Goal: Information Seeking & Learning: Learn about a topic

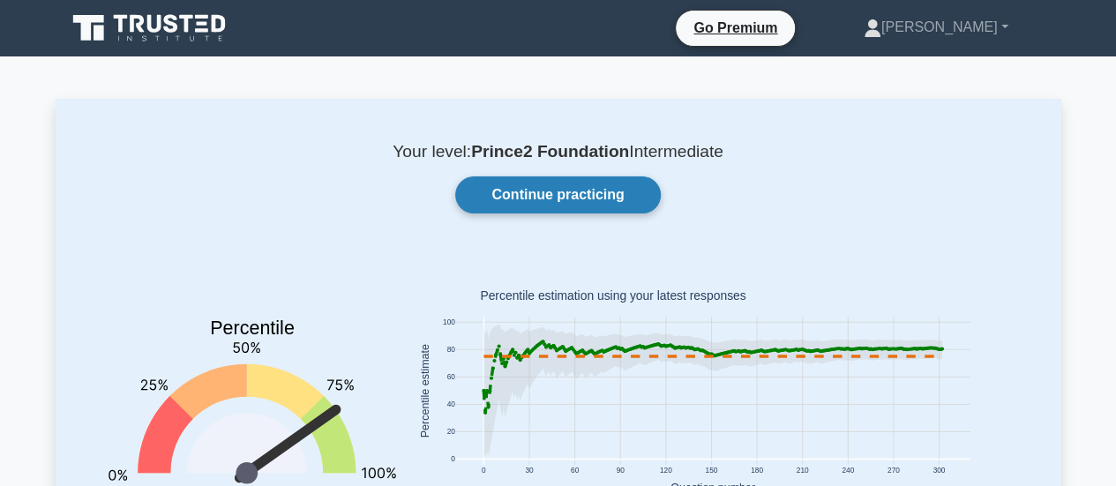
click at [550, 194] on link "Continue practicing" at bounding box center [557, 194] width 205 height 37
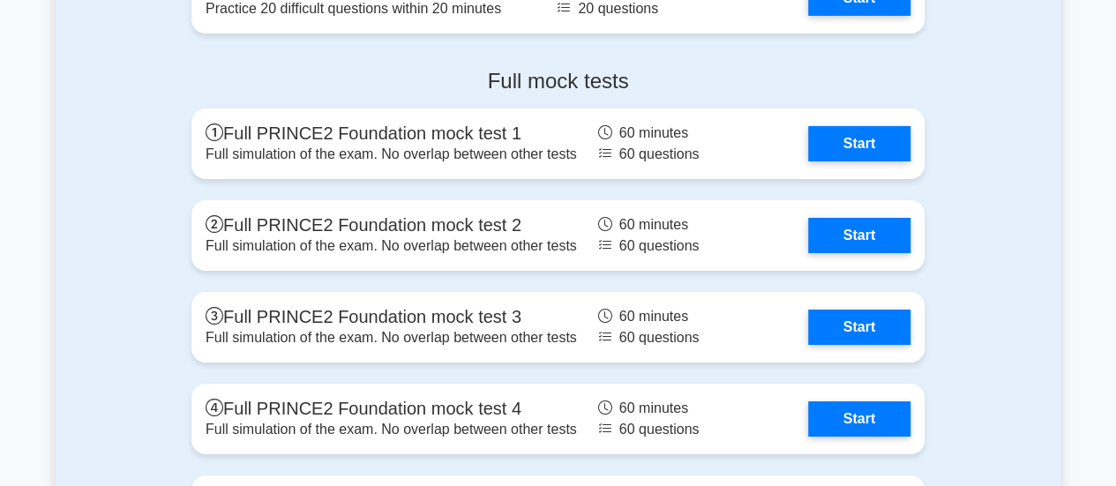
scroll to position [3175, 0]
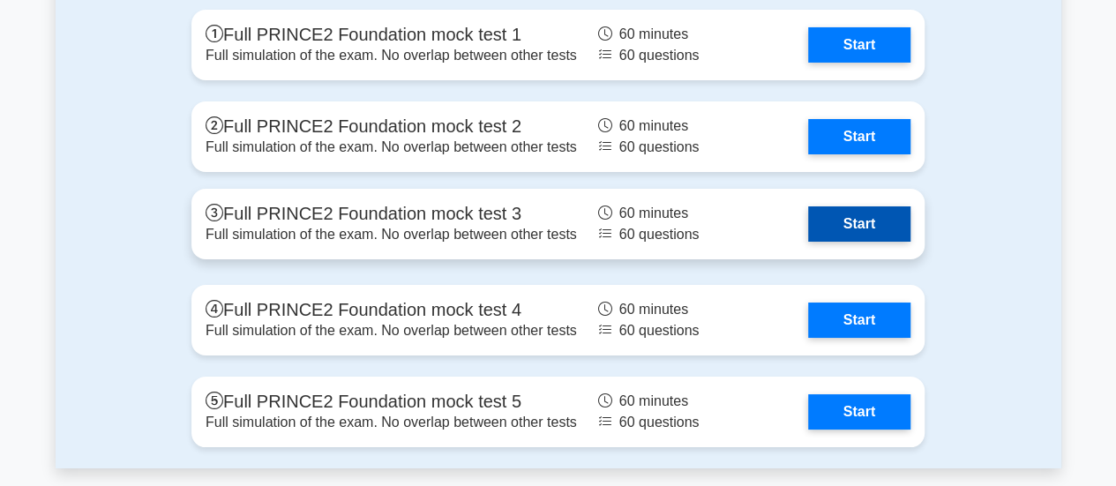
click at [833, 225] on link "Start" at bounding box center [859, 223] width 102 height 35
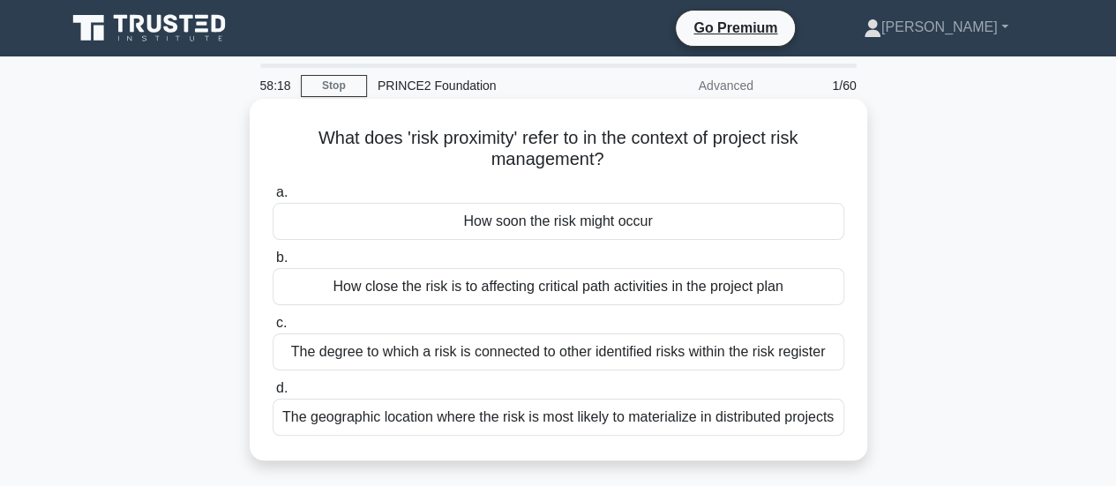
click at [499, 225] on div "How soon the risk might occur" at bounding box center [558, 221] width 571 height 37
click at [273, 198] on input "a. How soon the risk might occur" at bounding box center [273, 192] width 0 height 11
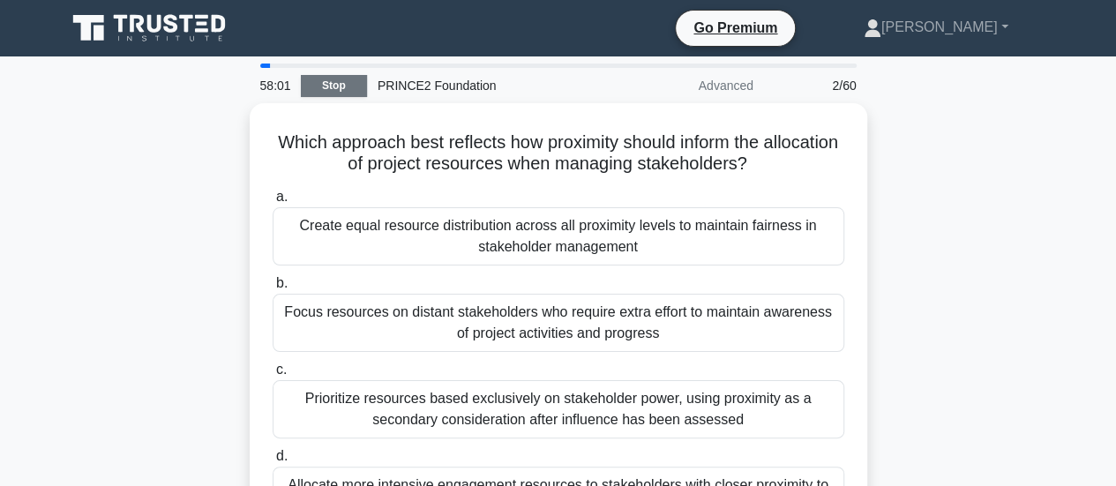
click at [340, 82] on link "Stop" at bounding box center [334, 86] width 66 height 22
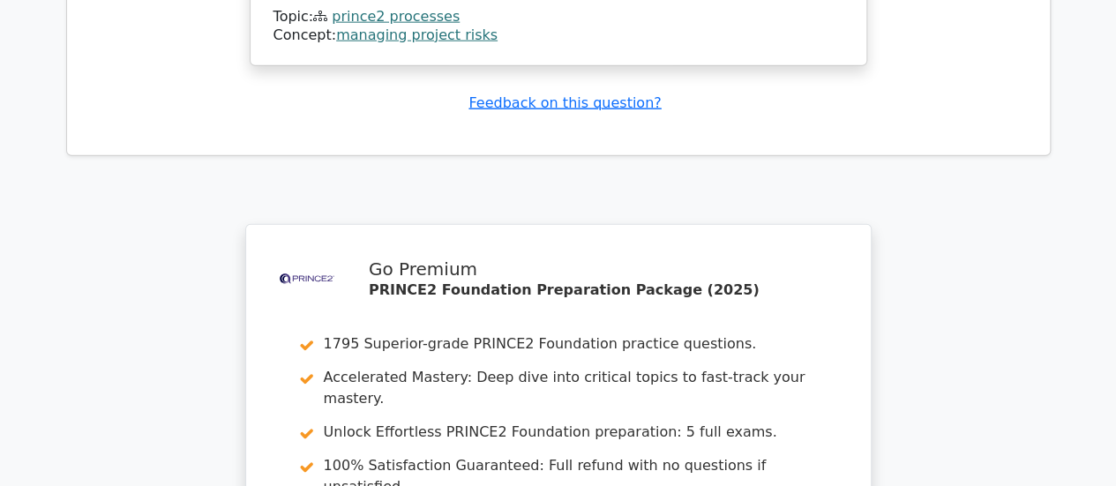
scroll to position [2381, 0]
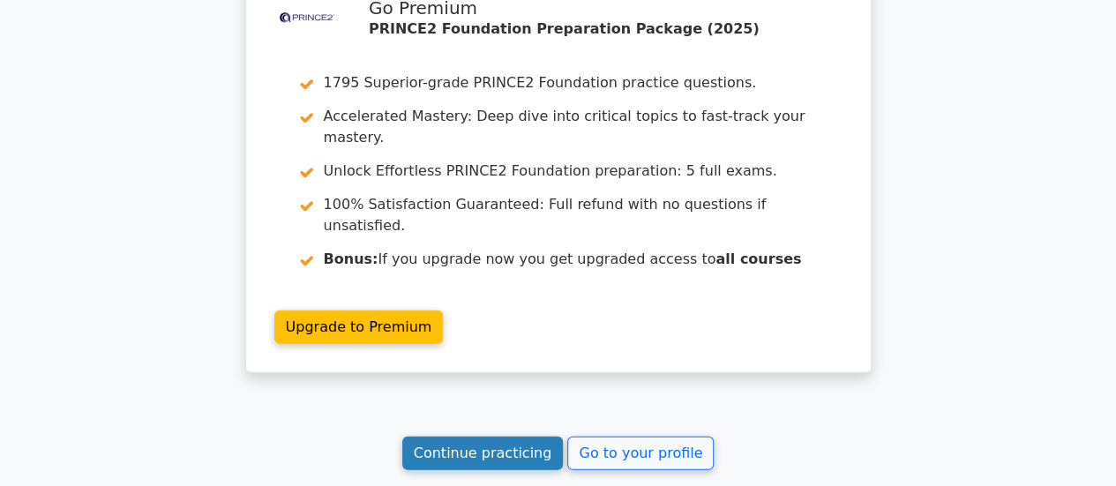
click at [524, 437] on link "Continue practicing" at bounding box center [482, 454] width 161 height 34
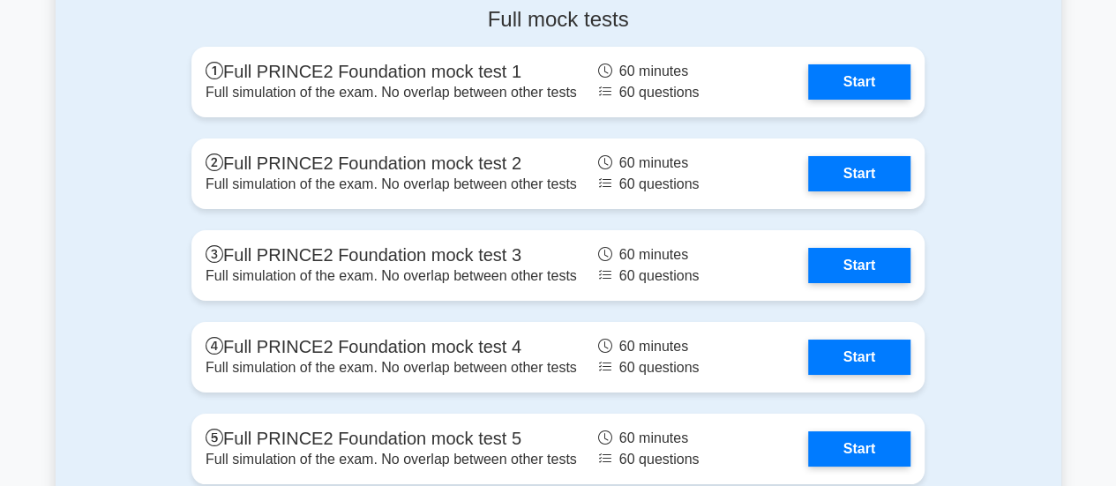
scroll to position [3175, 0]
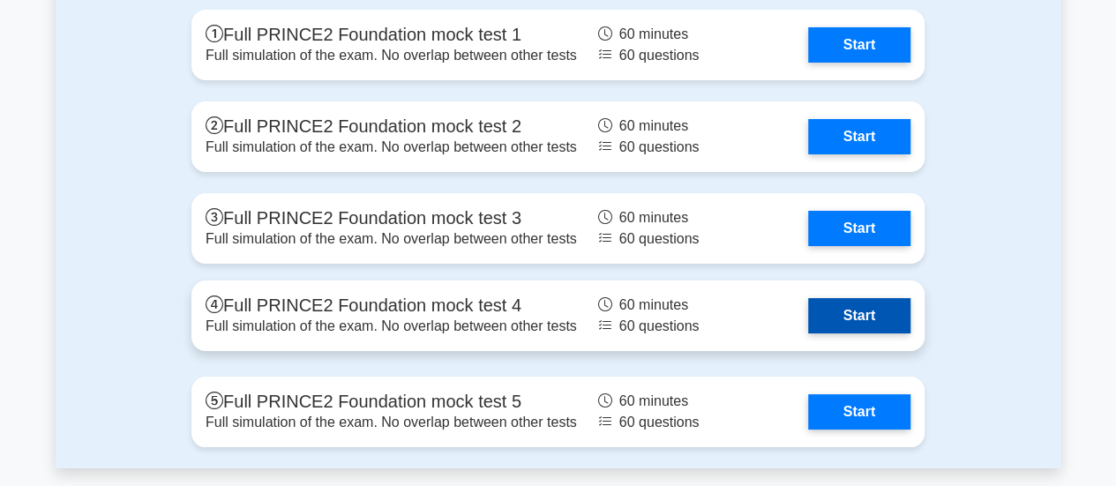
click at [836, 315] on link "Start" at bounding box center [859, 315] width 102 height 35
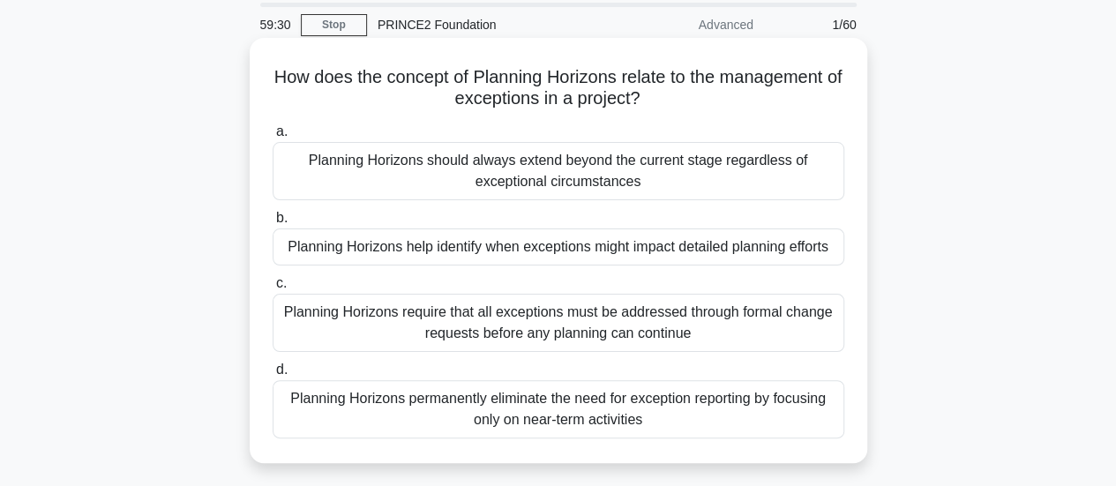
scroll to position [88, 0]
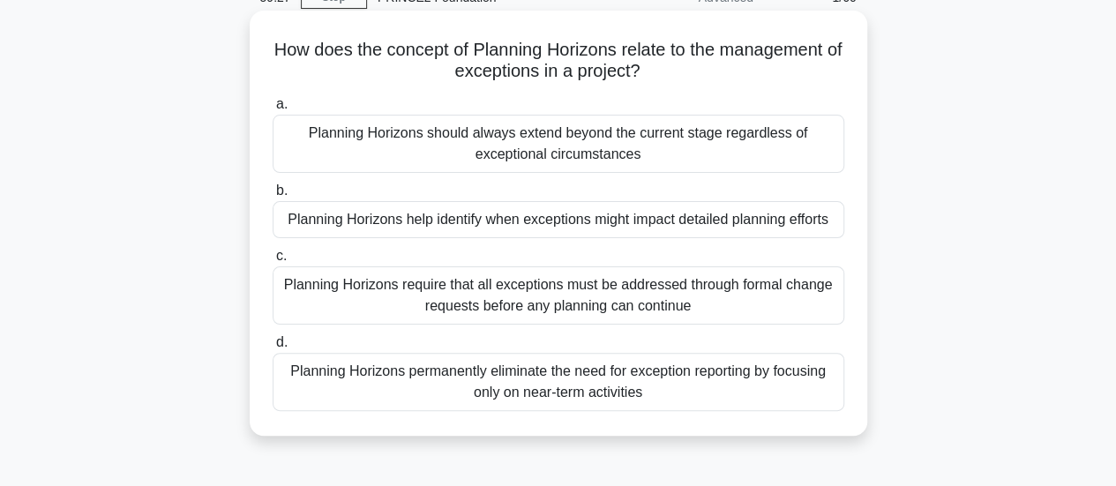
click at [434, 219] on div "Planning Horizons help identify when exceptions might impact detailed planning …" at bounding box center [558, 219] width 571 height 37
click at [273, 197] on input "b. Planning Horizons help identify when exceptions might impact detailed planni…" at bounding box center [273, 190] width 0 height 11
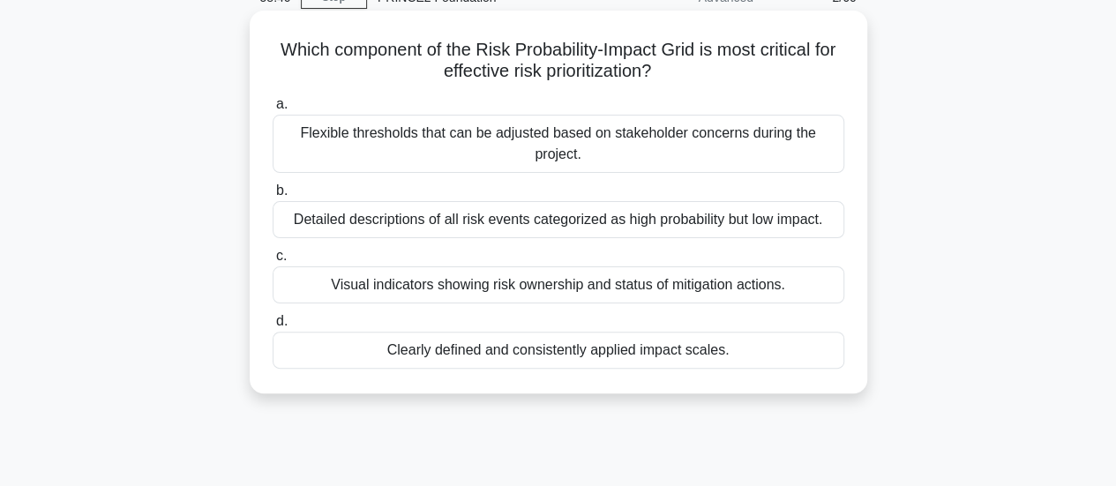
click at [606, 347] on div "Clearly defined and consistently applied impact scales." at bounding box center [558, 350] width 571 height 37
click at [273, 327] on input "d. Clearly defined and consistently applied impact scales." at bounding box center [273, 321] width 0 height 11
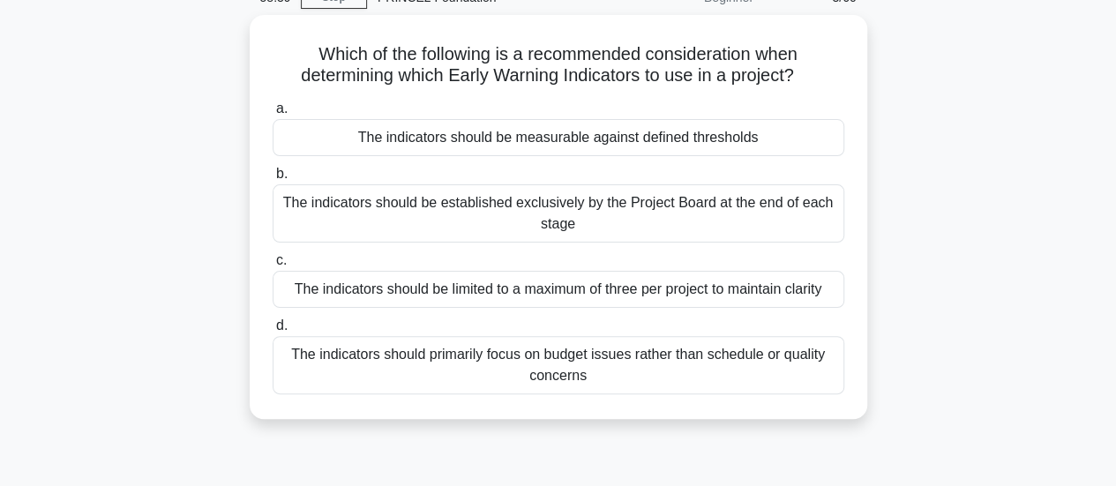
scroll to position [0, 0]
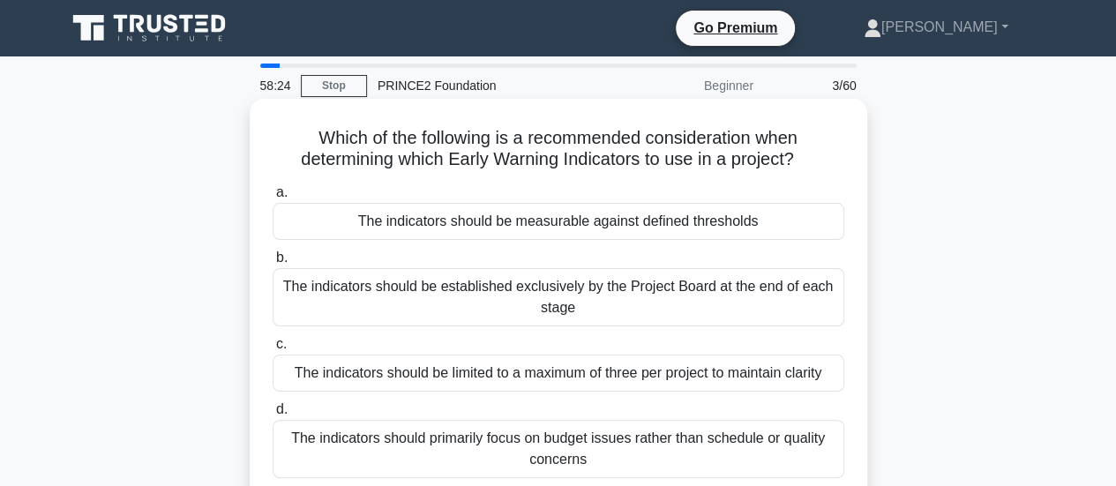
click at [478, 215] on div "The indicators should be measurable against defined thresholds" at bounding box center [558, 221] width 571 height 37
click at [273, 198] on input "a. The indicators should be measurable against defined thresholds" at bounding box center [273, 192] width 0 height 11
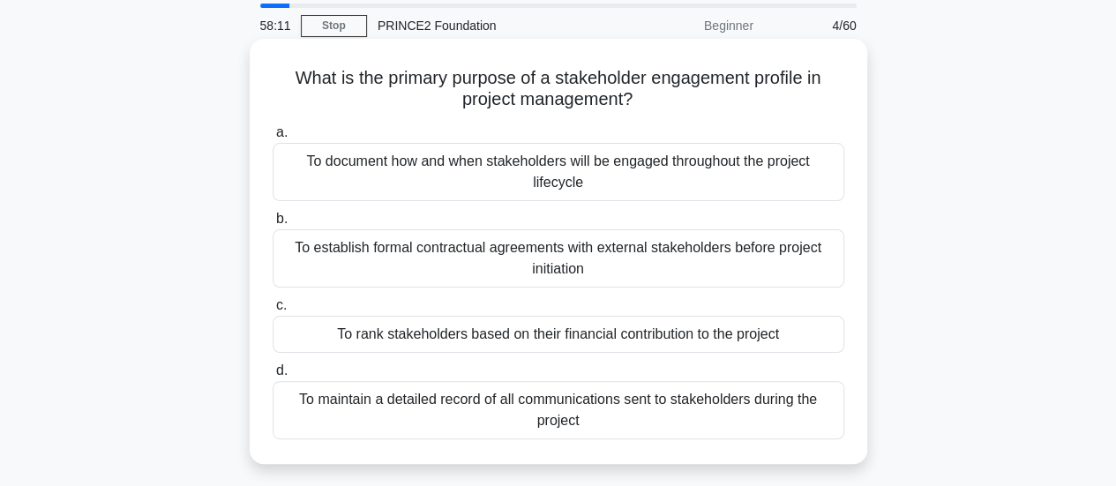
scroll to position [88, 0]
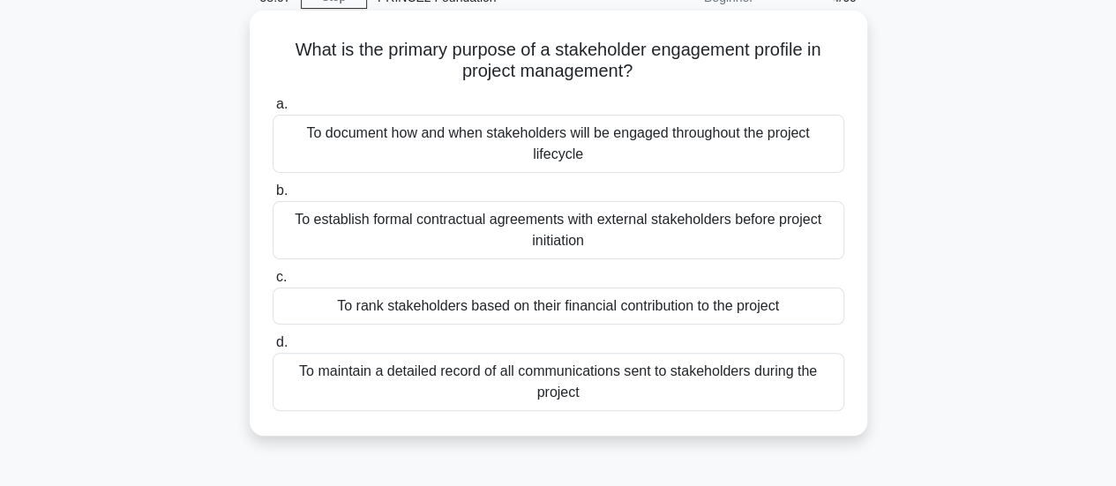
click at [453, 390] on div "To maintain a detailed record of all communications sent to stakeholders during…" at bounding box center [558, 382] width 571 height 58
click at [273, 348] on input "d. To maintain a detailed record of all communications sent to stakeholders dur…" at bounding box center [273, 342] width 0 height 11
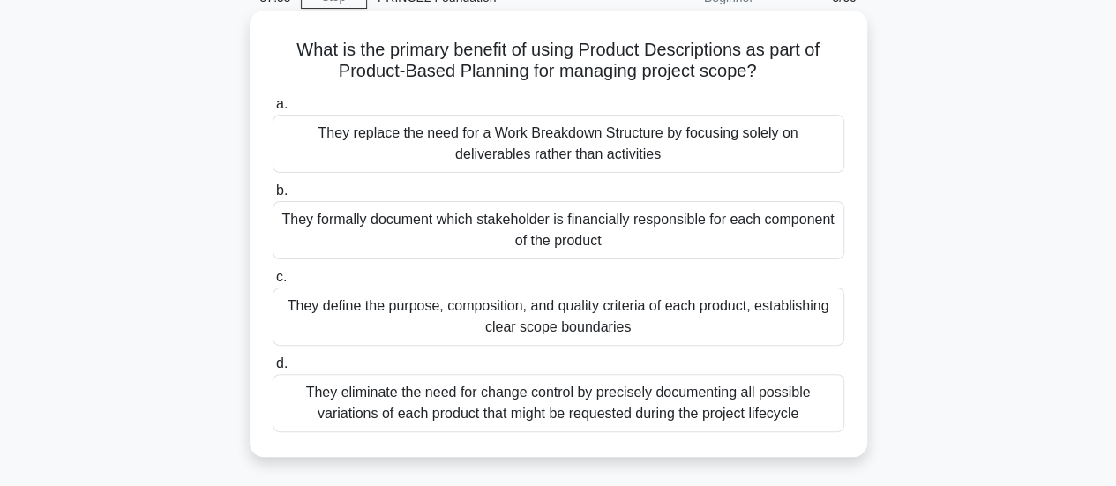
click at [429, 325] on div "They define the purpose, composition, and quality criteria of each product, est…" at bounding box center [558, 317] width 571 height 58
click at [273, 283] on input "c. They define the purpose, composition, and quality criteria of each product, …" at bounding box center [273, 277] width 0 height 11
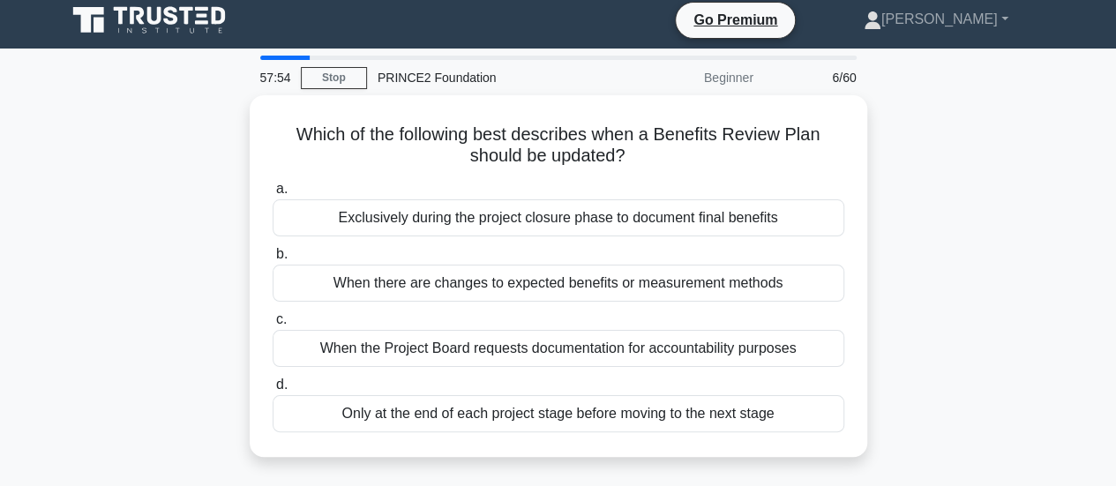
scroll to position [0, 0]
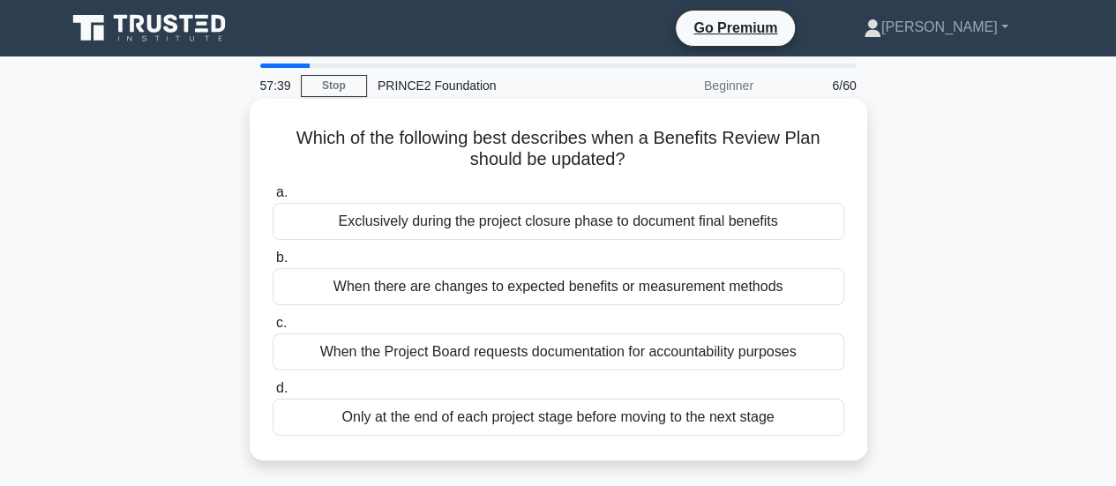
click at [490, 288] on div "When there are changes to expected benefits or measurement methods" at bounding box center [558, 286] width 571 height 37
click at [273, 264] on input "b. When there are changes to expected benefits or measurement methods" at bounding box center [273, 257] width 0 height 11
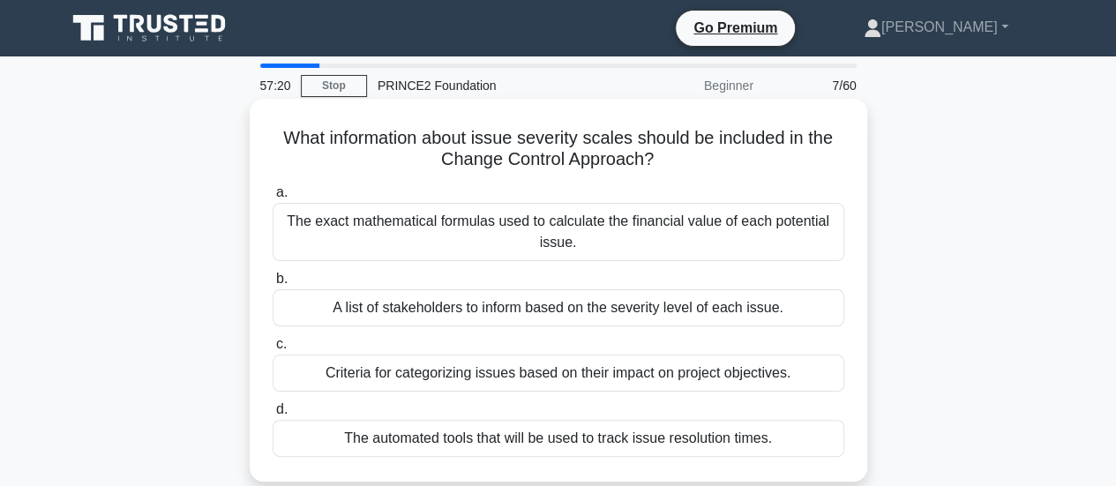
click at [474, 375] on div "Criteria for categorizing issues based on their impact on project objectives." at bounding box center [558, 373] width 571 height 37
click at [273, 350] on input "c. Criteria for categorizing issues based on their impact on project objectives." at bounding box center [273, 344] width 0 height 11
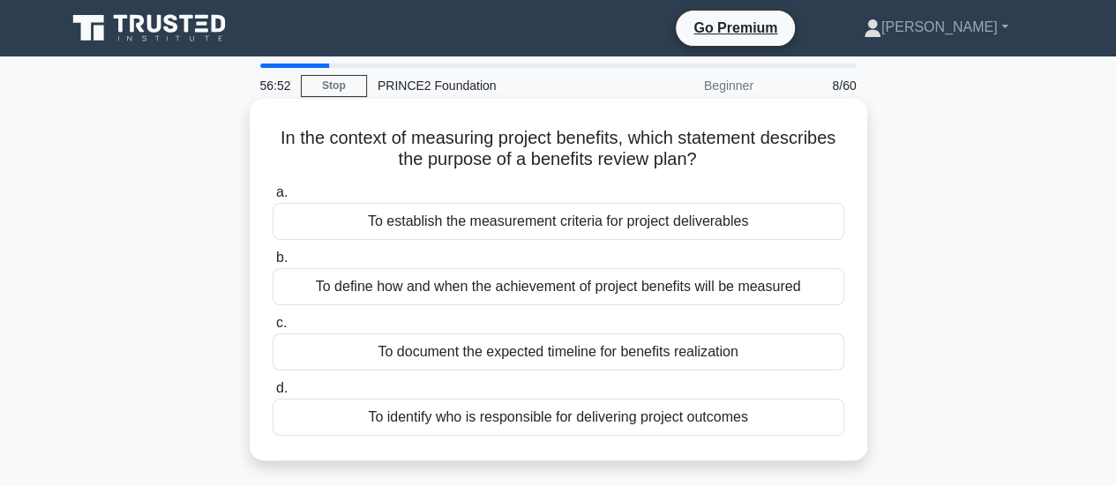
click at [579, 288] on div "To define how and when the achievement of project benefits will be measured" at bounding box center [558, 286] width 571 height 37
click at [273, 264] on input "b. To define how and when the achievement of project benefits will be measured" at bounding box center [273, 257] width 0 height 11
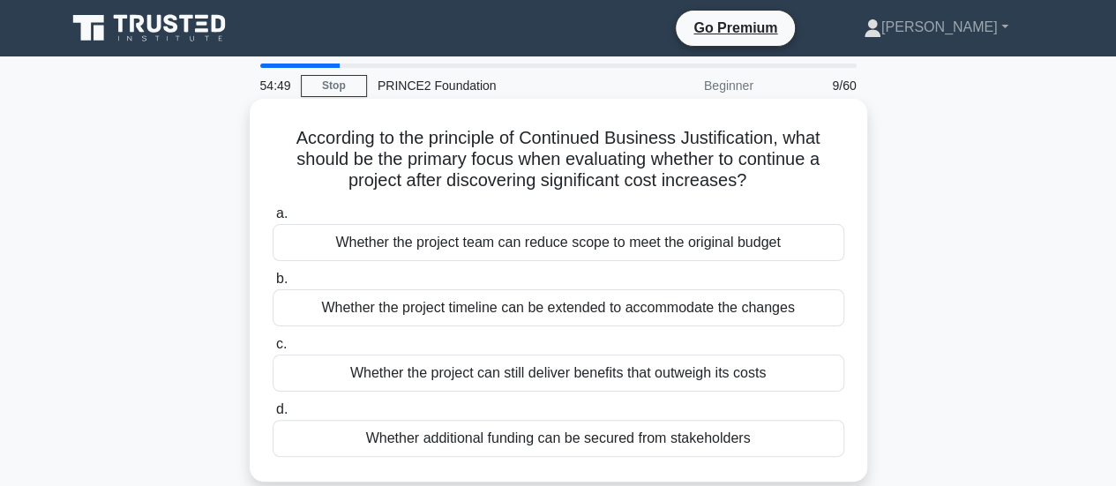
click at [499, 376] on div "Whether the project can still deliver benefits that outweigh its costs" at bounding box center [558, 373] width 571 height 37
click at [273, 350] on input "c. Whether the project can still deliver benefits that outweigh its costs" at bounding box center [273, 344] width 0 height 11
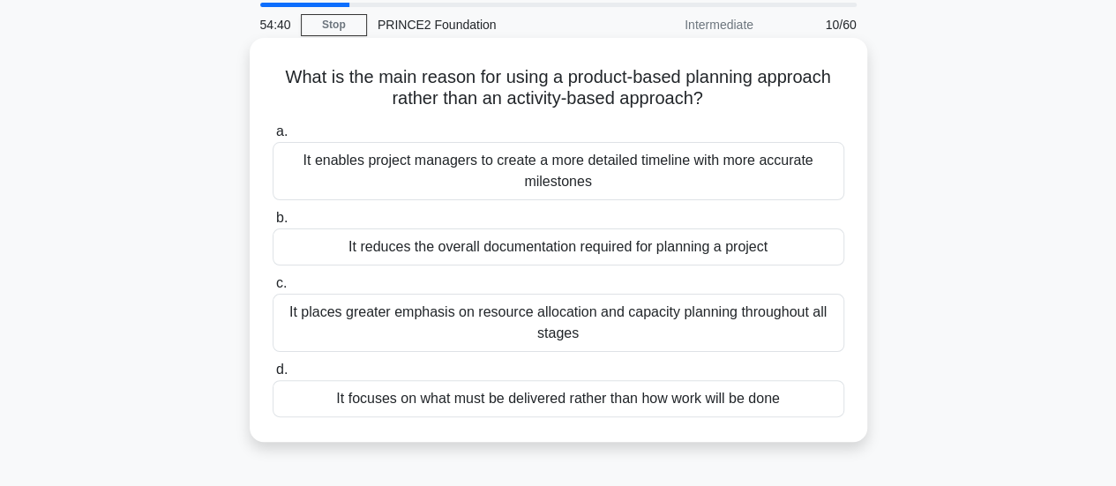
scroll to position [88, 0]
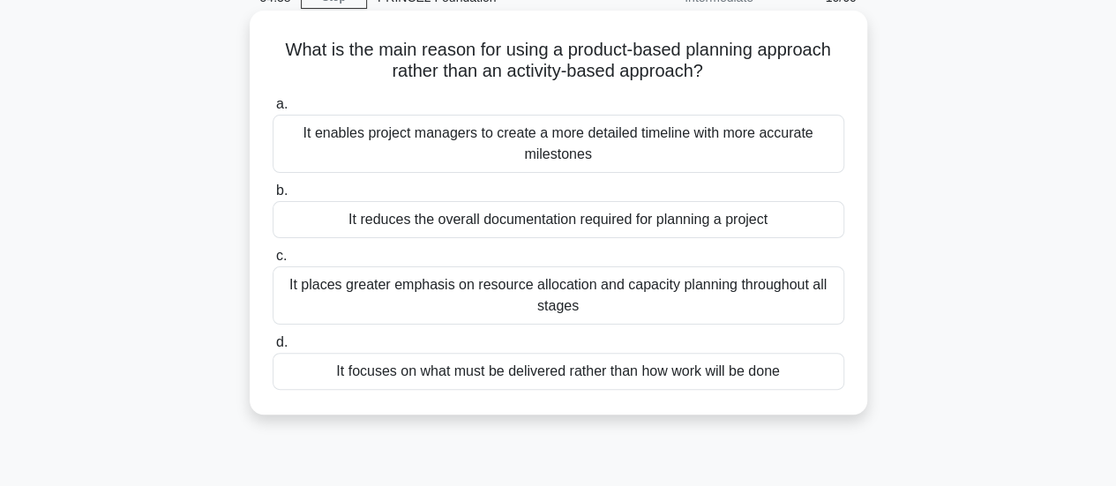
click at [462, 370] on div "It focuses on what must be delivered rather than how work will be done" at bounding box center [558, 371] width 571 height 37
click at [273, 348] on input "d. It focuses on what must be delivered rather than how work will be done" at bounding box center [273, 342] width 0 height 11
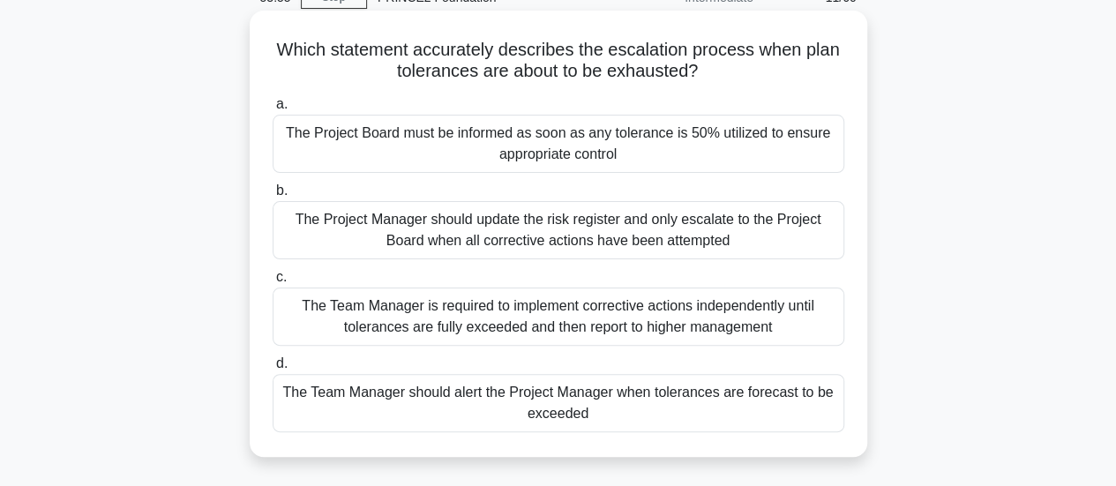
click at [427, 406] on div "The Team Manager should alert the Project Manager when tolerances are forecast …" at bounding box center [558, 403] width 571 height 58
click at [273, 370] on input "d. The Team Manager should alert the Project Manager when tolerances are foreca…" at bounding box center [273, 363] width 0 height 11
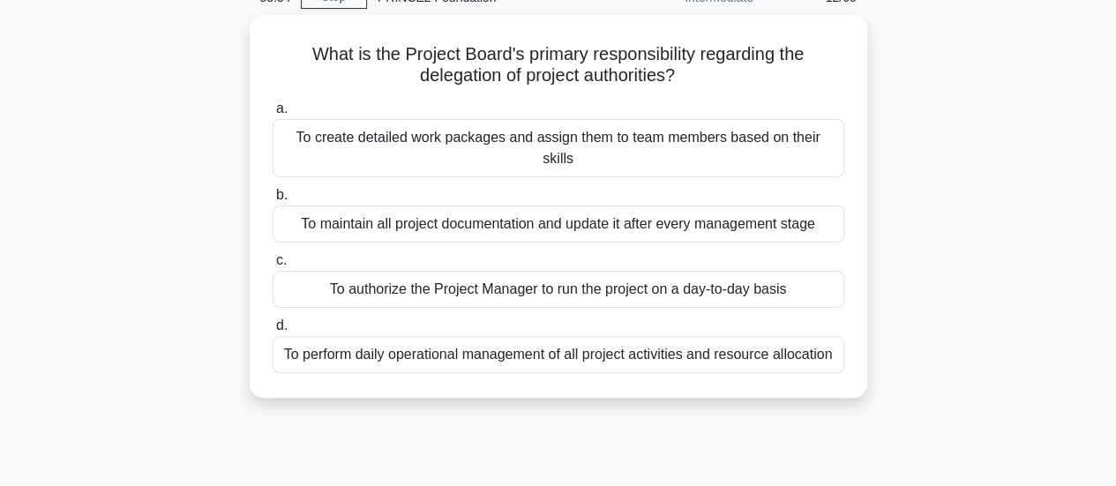
scroll to position [0, 0]
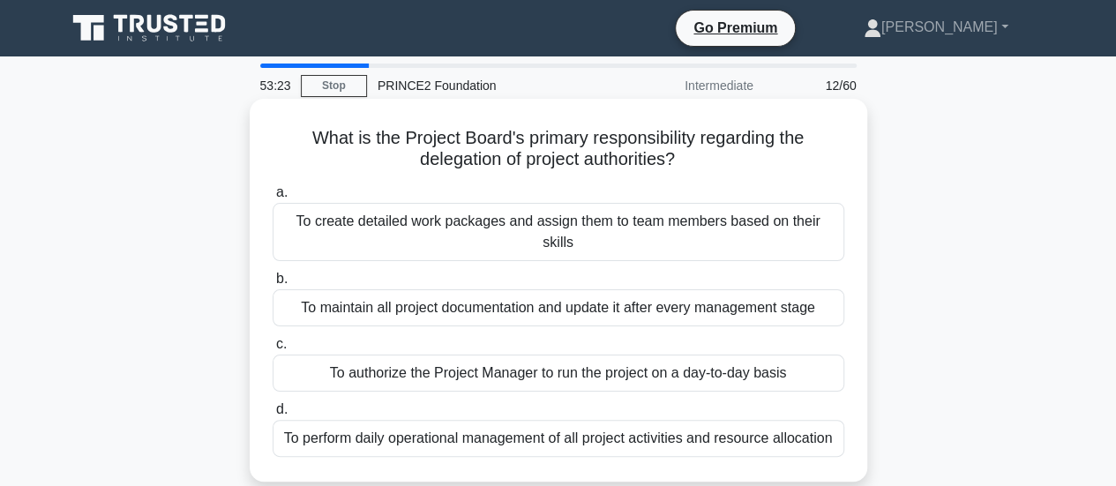
click at [436, 355] on div "To authorize the Project Manager to run the project on a day-to-day basis" at bounding box center [558, 373] width 571 height 37
click at [273, 350] on input "c. To authorize the Project Manager to run the project on a day-to-day basis" at bounding box center [273, 344] width 0 height 11
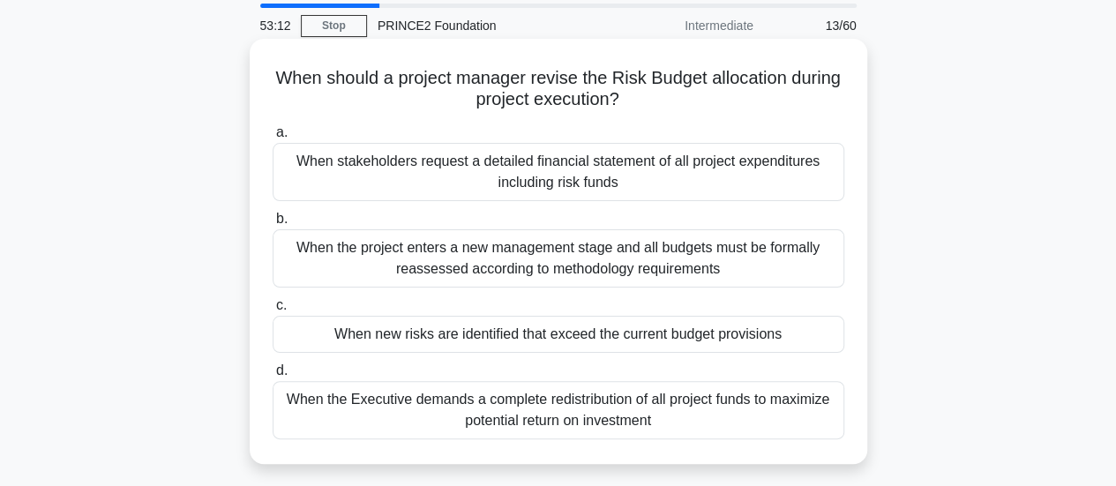
scroll to position [88, 0]
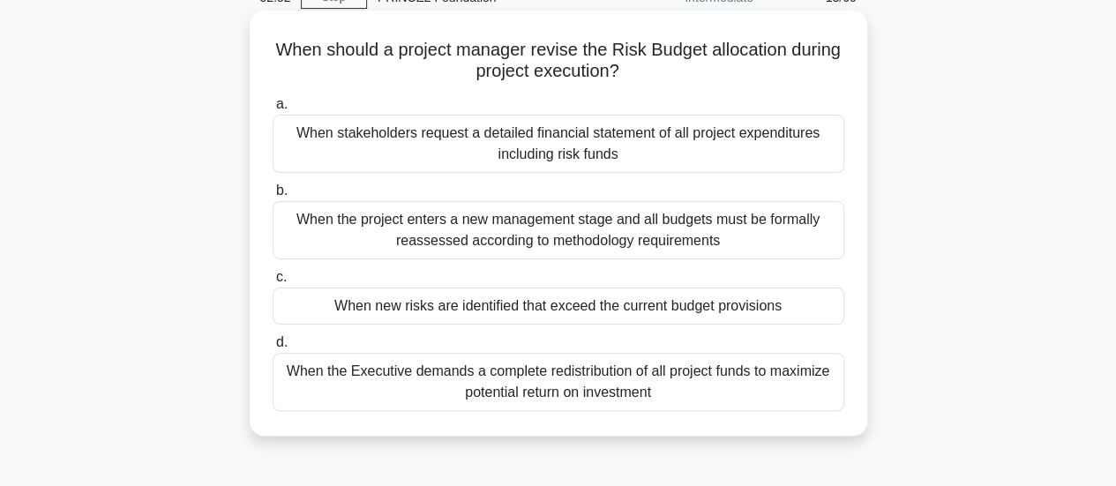
click at [374, 234] on div "When the project enters a new management stage and all budgets must be formally…" at bounding box center [558, 230] width 571 height 58
click at [273, 197] on input "b. When the project enters a new management stage and all budgets must be forma…" at bounding box center [273, 190] width 0 height 11
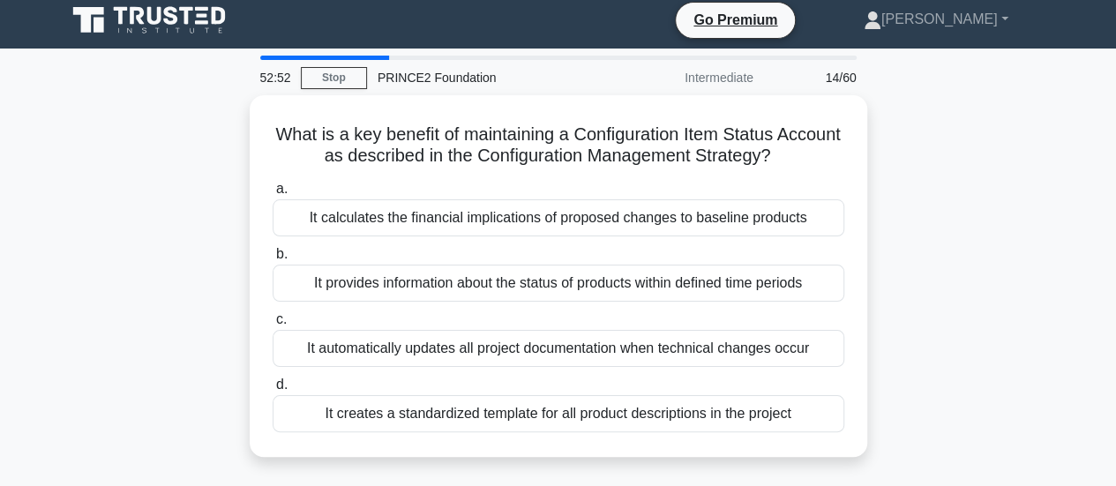
scroll to position [0, 0]
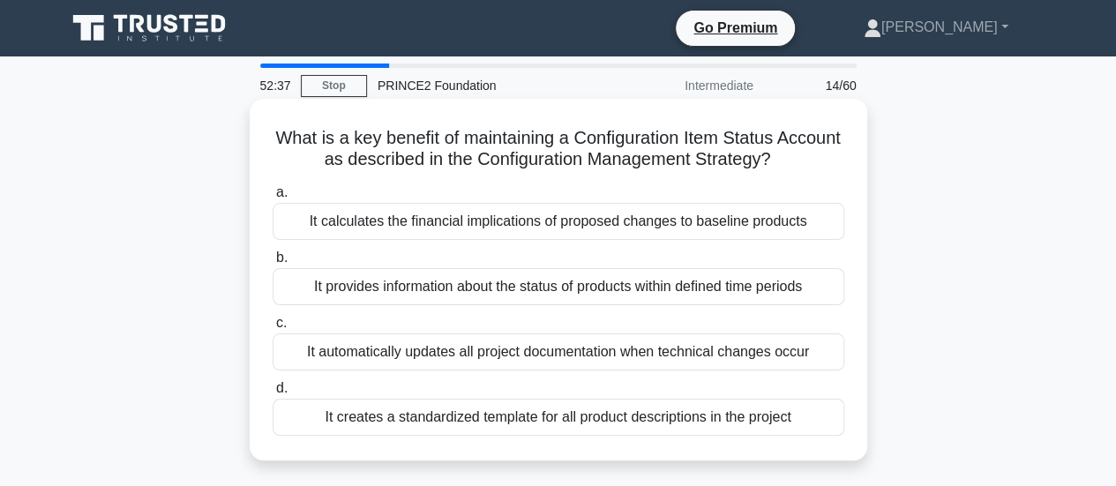
click at [391, 285] on div "It provides information about the status of products within defined time periods" at bounding box center [558, 286] width 571 height 37
click at [273, 264] on input "b. It provides information about the status of products within defined time per…" at bounding box center [273, 257] width 0 height 11
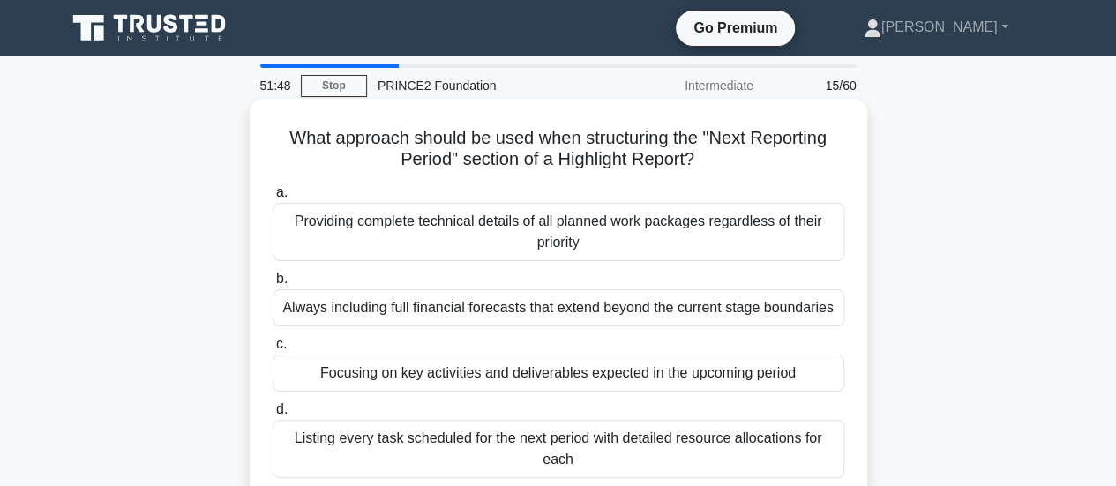
click at [649, 375] on div "Focusing on key activities and deliverables expected in the upcoming period" at bounding box center [558, 373] width 571 height 37
click at [273, 350] on input "c. Focusing on key activities and deliverables expected in the upcoming period" at bounding box center [273, 344] width 0 height 11
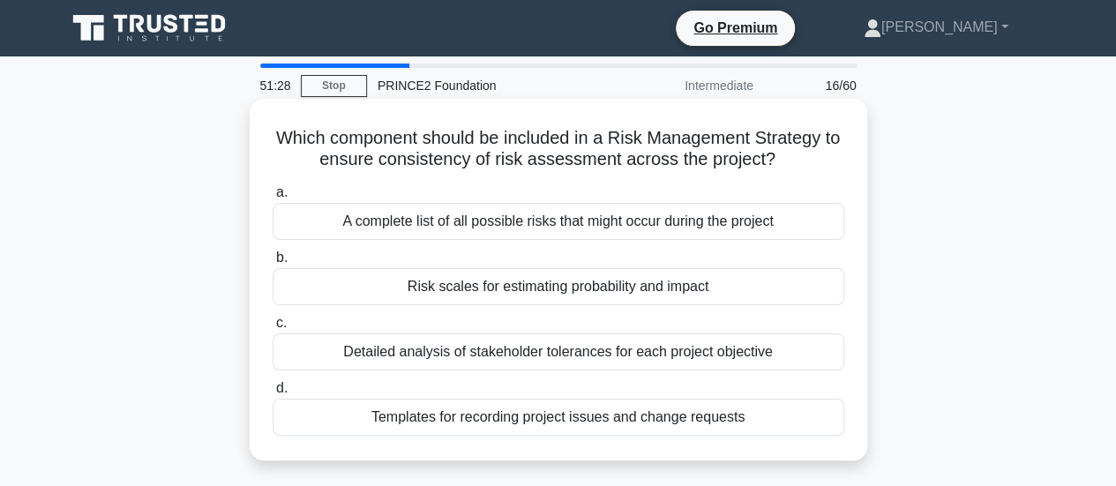
click at [658, 296] on div "Risk scales for estimating probability and impact" at bounding box center [558, 286] width 571 height 37
click at [273, 264] on input "b. Risk scales for estimating probability and impact" at bounding box center [273, 257] width 0 height 11
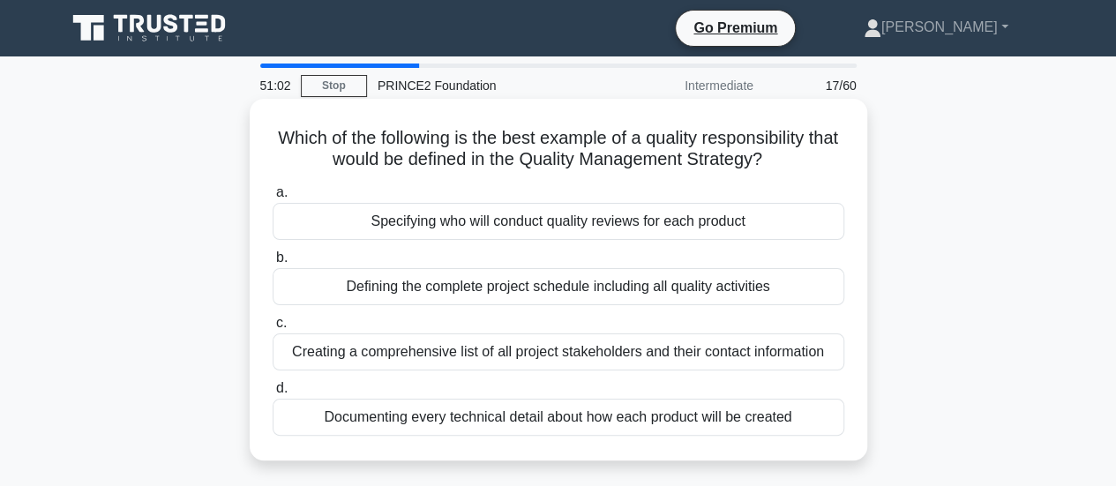
click at [618, 226] on div "Specifying who will conduct quality reviews for each product" at bounding box center [558, 221] width 571 height 37
click at [273, 198] on input "a. Specifying who will conduct quality reviews for each product" at bounding box center [273, 192] width 0 height 11
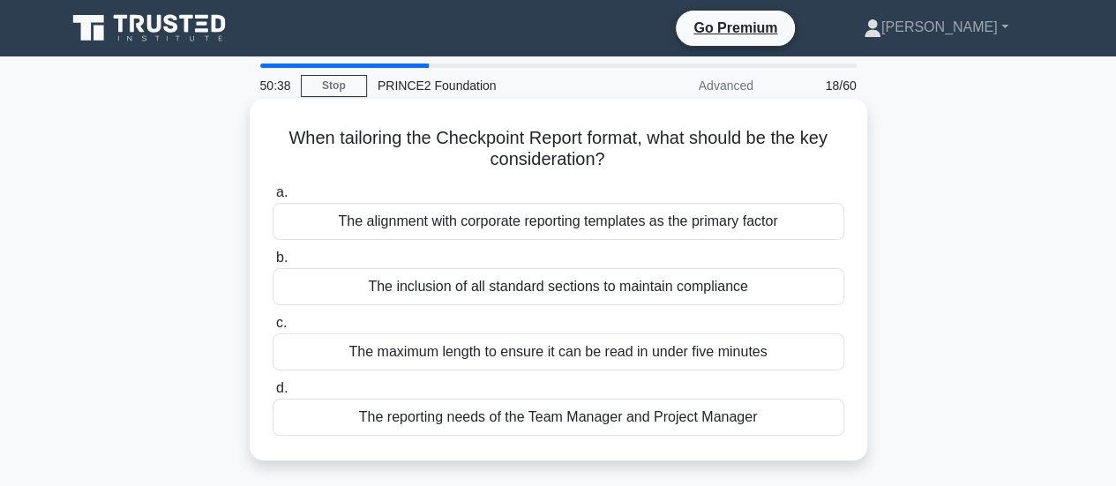
click at [647, 419] on div "The reporting needs of the Team Manager and Project Manager" at bounding box center [558, 417] width 571 height 37
click at [273, 394] on input "d. The reporting needs of the Team Manager and Project Manager" at bounding box center [273, 388] width 0 height 11
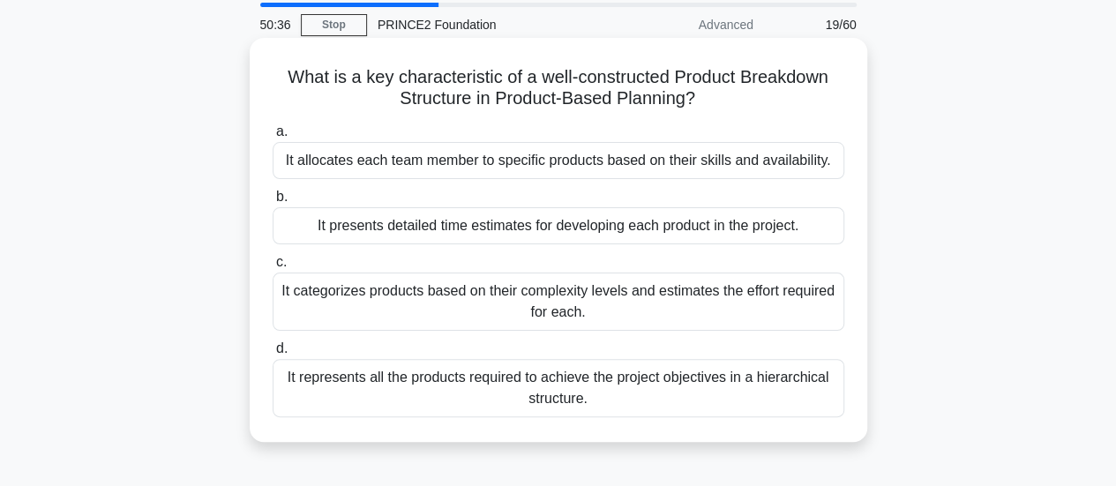
scroll to position [88, 0]
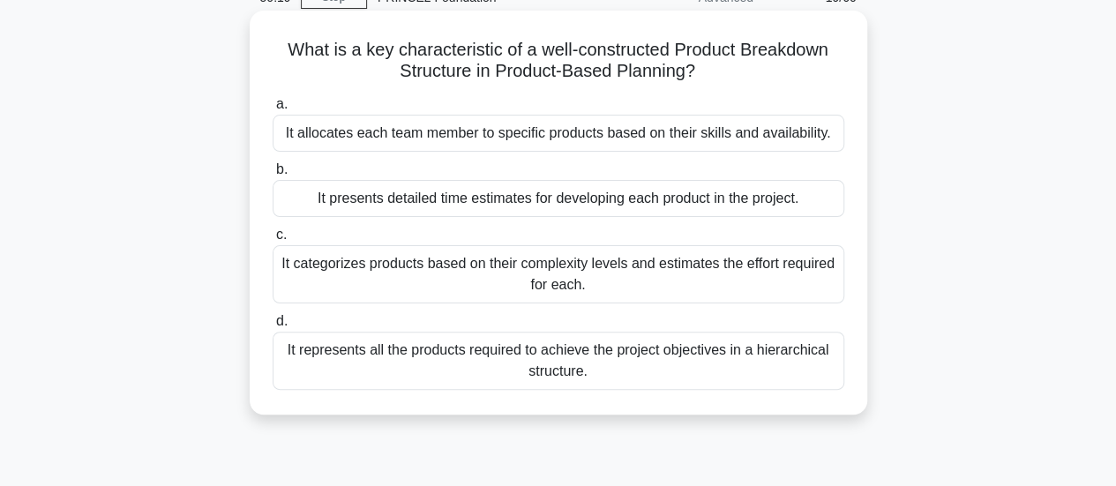
click at [640, 365] on div "It represents all the products required to achieve the project objectives in a …" at bounding box center [558, 361] width 571 height 58
click at [273, 327] on input "d. It represents all the products required to achieve the project objectives in…" at bounding box center [273, 321] width 0 height 11
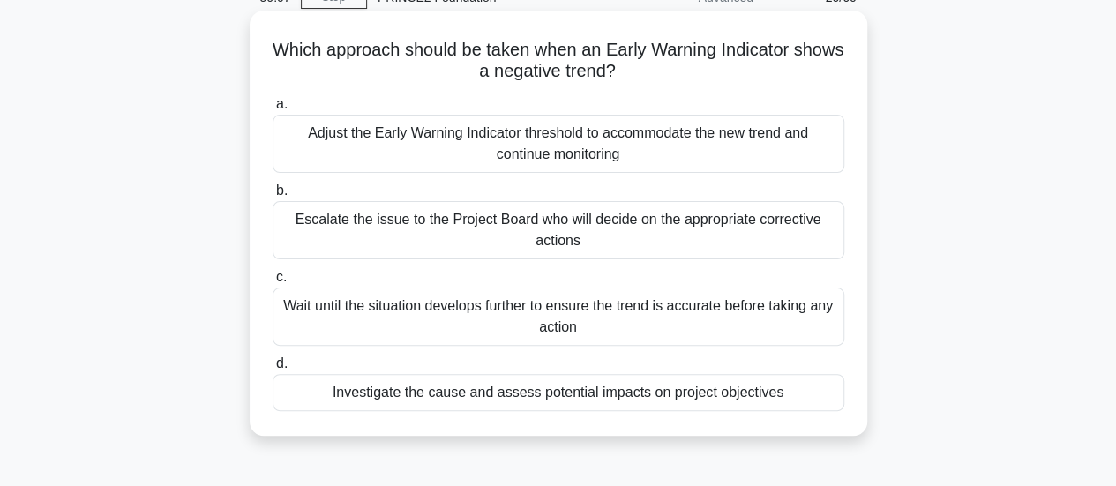
click at [624, 393] on div "Investigate the cause and assess potential impacts on project objectives" at bounding box center [558, 392] width 571 height 37
click at [273, 370] on input "d. Investigate the cause and assess potential impacts on project objectives" at bounding box center [273, 363] width 0 height 11
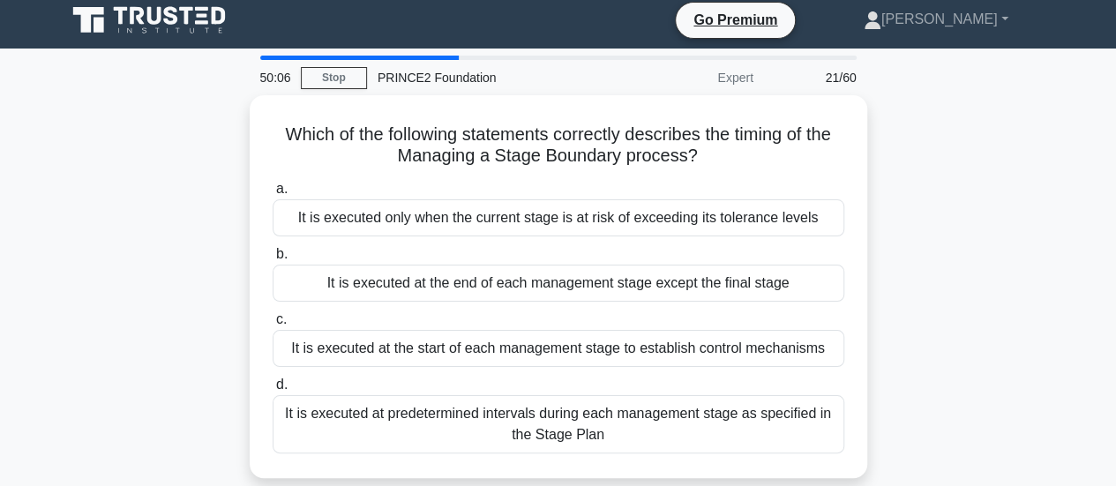
scroll to position [0, 0]
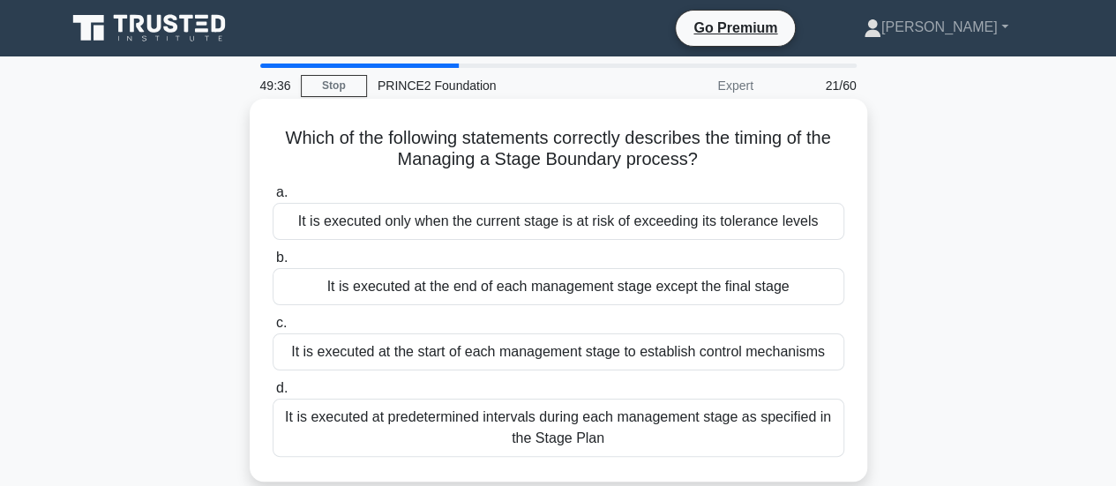
click at [692, 286] on div "It is executed at the end of each management stage except the final stage" at bounding box center [558, 286] width 571 height 37
click at [273, 264] on input "b. It is executed at the end of each management stage except the final stage" at bounding box center [273, 257] width 0 height 11
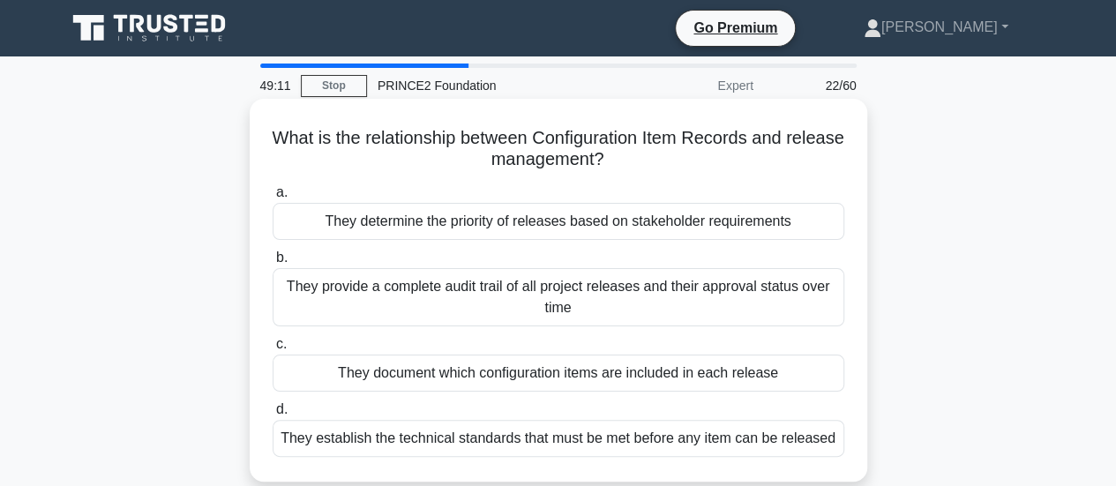
click at [652, 310] on div "They provide a complete audit trail of all project releases and their approval …" at bounding box center [558, 297] width 571 height 58
click at [273, 264] on input "b. They provide a complete audit trail of all project releases and their approv…" at bounding box center [273, 257] width 0 height 11
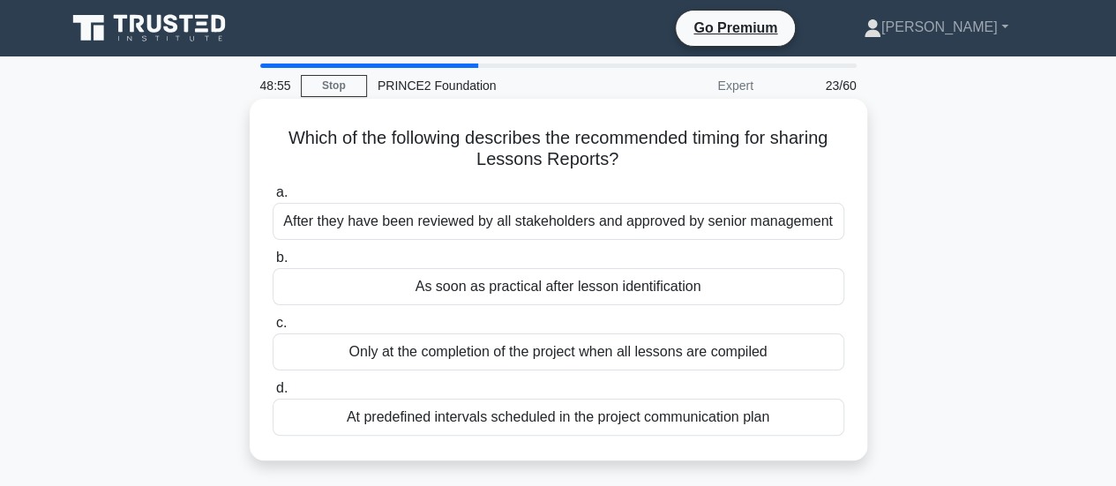
click at [667, 281] on div "As soon as practical after lesson identification" at bounding box center [558, 286] width 571 height 37
click at [273, 264] on input "b. As soon as practical after lesson identification" at bounding box center [273, 257] width 0 height 11
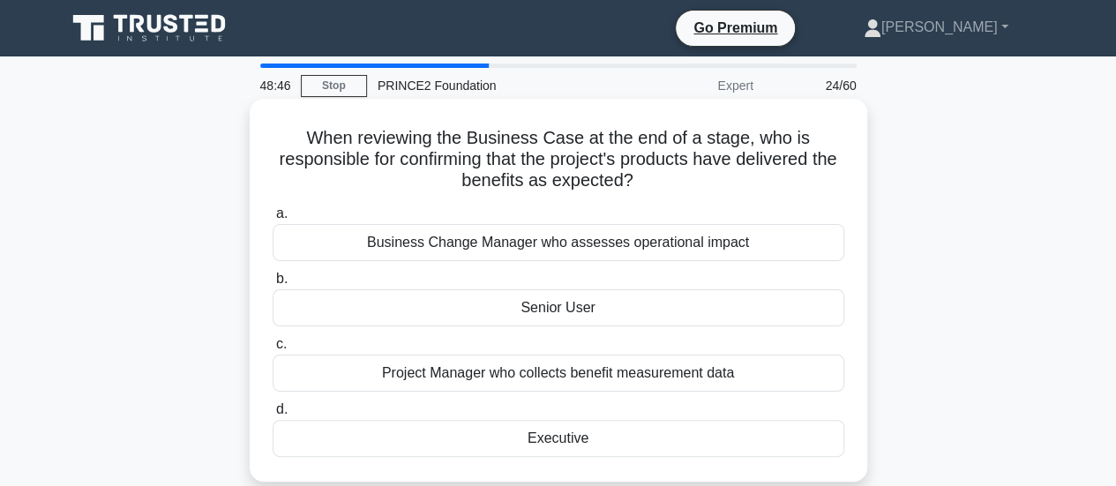
click at [564, 433] on div "Executive" at bounding box center [558, 438] width 571 height 37
click at [273, 415] on input "d. Executive" at bounding box center [273, 409] width 0 height 11
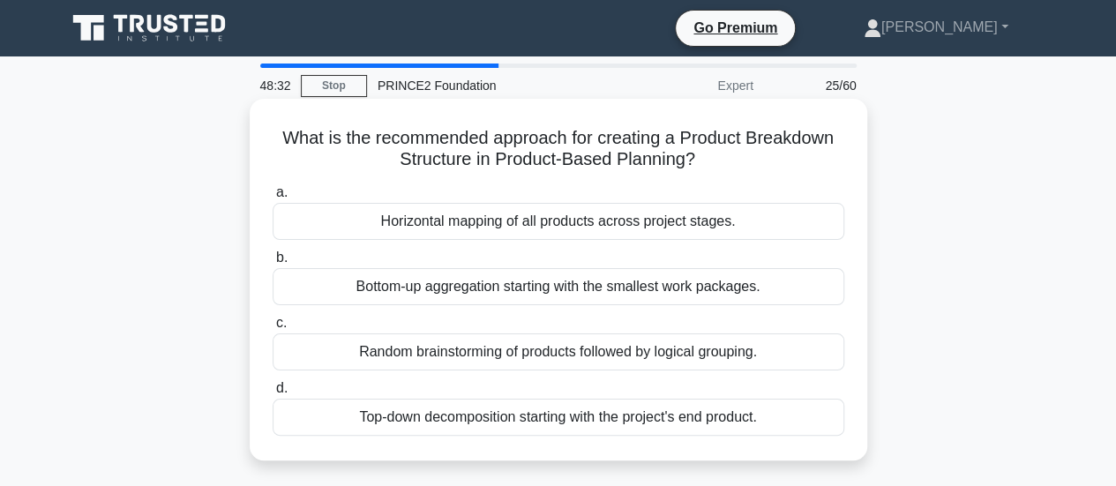
click at [557, 419] on div "Top-down decomposition starting with the project's end product." at bounding box center [558, 417] width 571 height 37
click at [273, 394] on input "d. Top-down decomposition starting with the project's end product." at bounding box center [273, 388] width 0 height 11
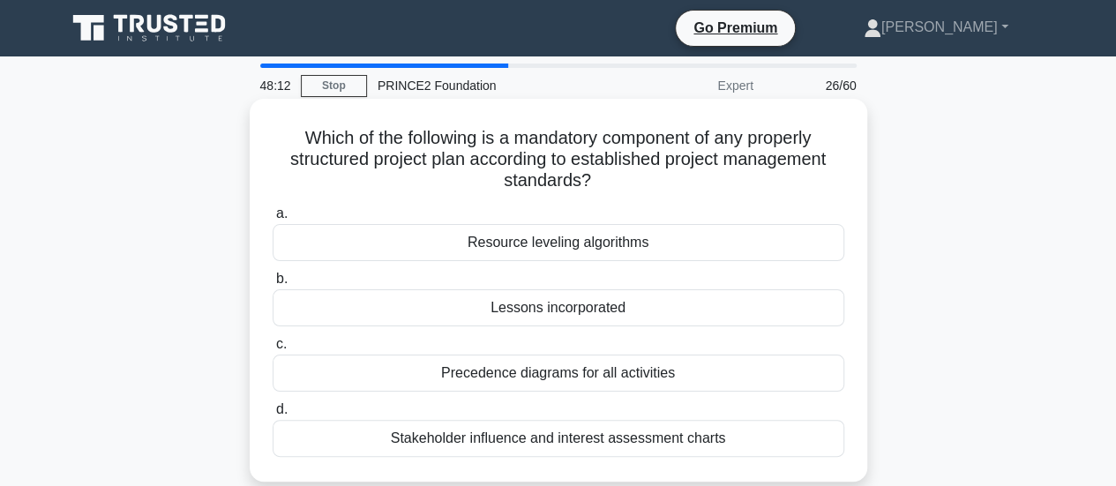
click at [631, 309] on div "Lessons incorporated" at bounding box center [558, 307] width 571 height 37
click at [273, 285] on input "b. Lessons incorporated" at bounding box center [273, 278] width 0 height 11
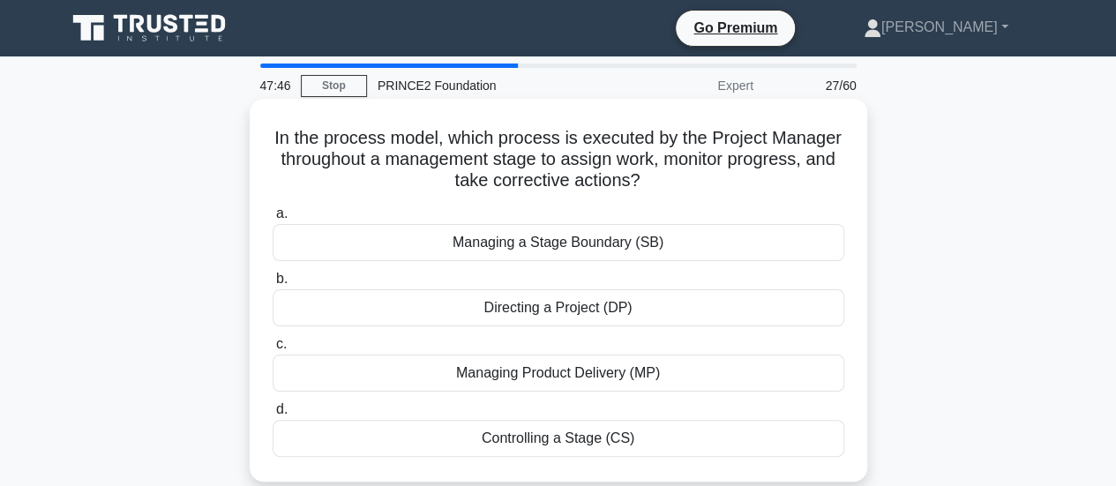
click at [548, 442] on div "Controlling a Stage (CS)" at bounding box center [558, 438] width 571 height 37
click at [273, 415] on input "d. Controlling a Stage (CS)" at bounding box center [273, 409] width 0 height 11
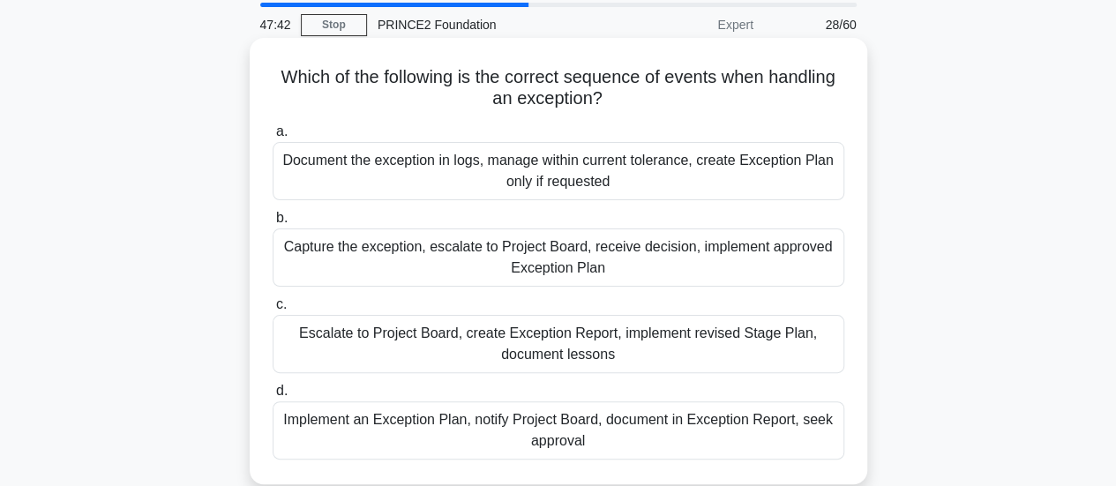
scroll to position [88, 0]
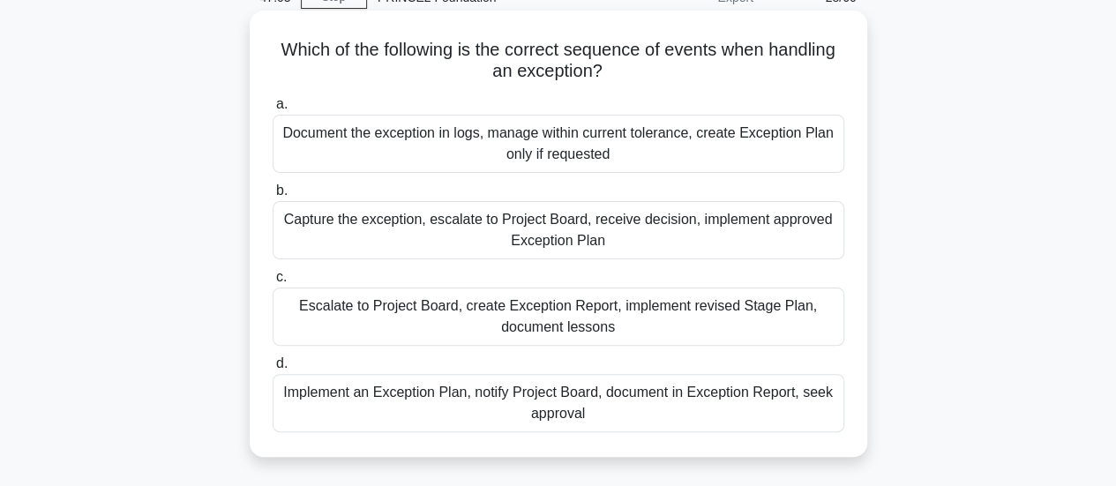
click at [717, 152] on div "Document the exception in logs, manage within current tolerance, create Excepti…" at bounding box center [558, 144] width 571 height 58
click at [273, 110] on input "a. Document the exception in logs, manage within current tolerance, create Exce…" at bounding box center [273, 104] width 0 height 11
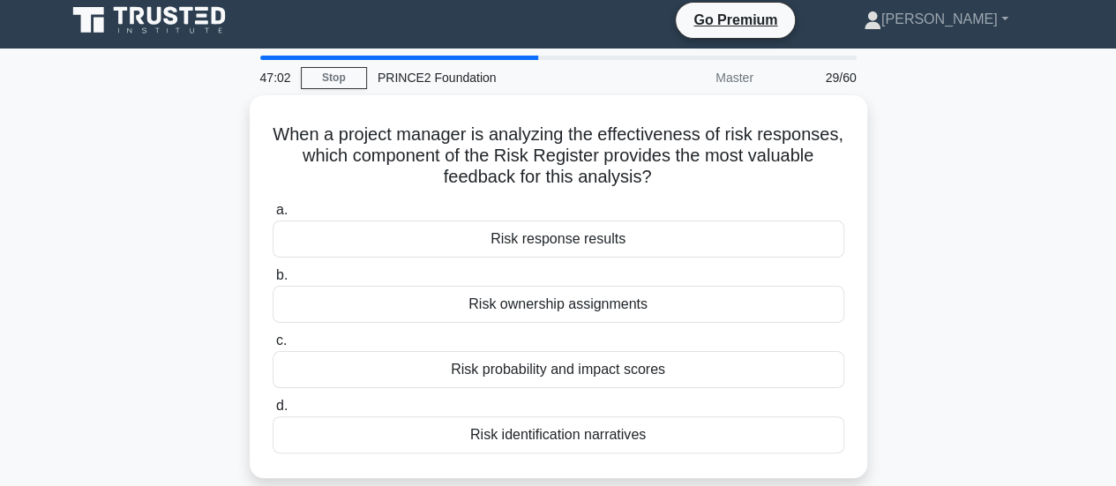
scroll to position [0, 0]
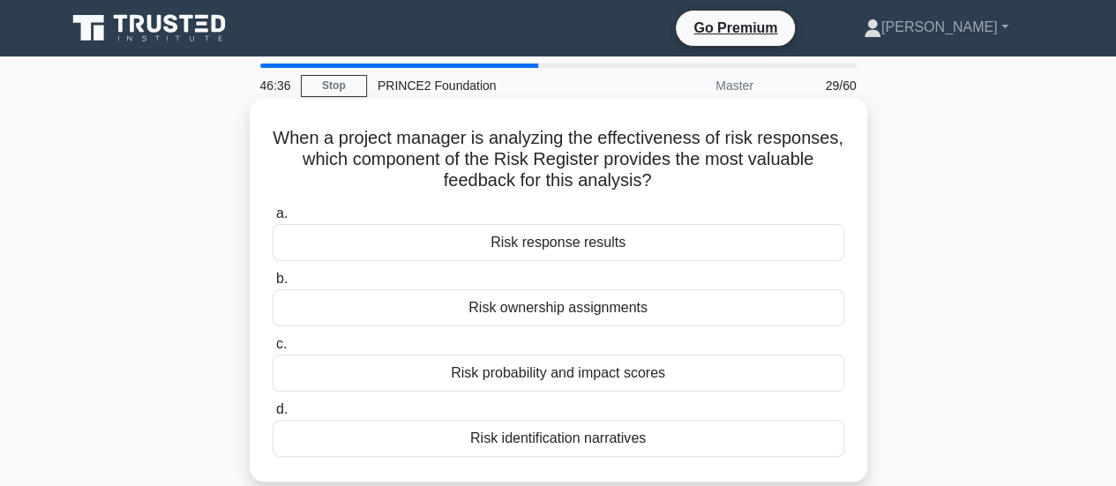
click at [536, 249] on div "Risk response results" at bounding box center [558, 242] width 571 height 37
click at [273, 220] on input "a. Risk response results" at bounding box center [273, 213] width 0 height 11
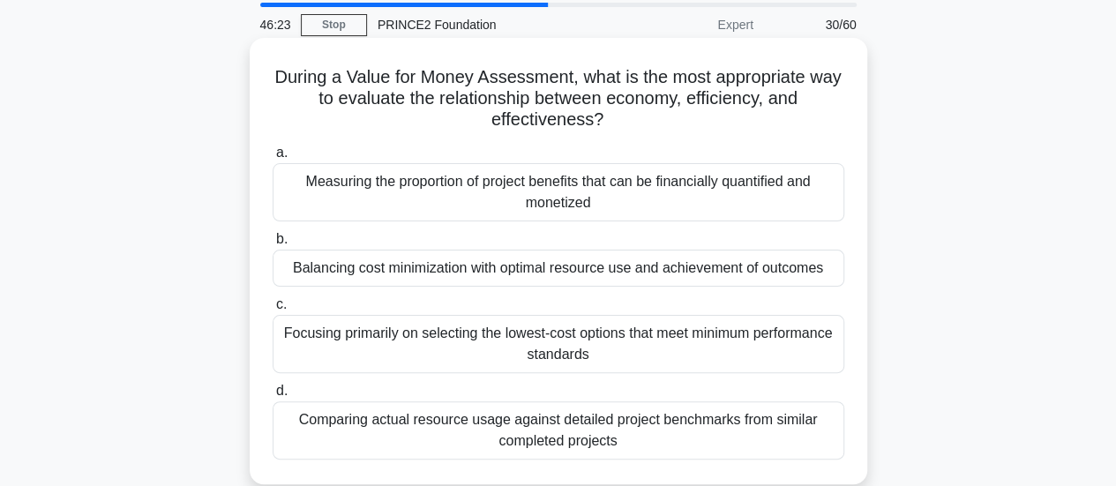
scroll to position [88, 0]
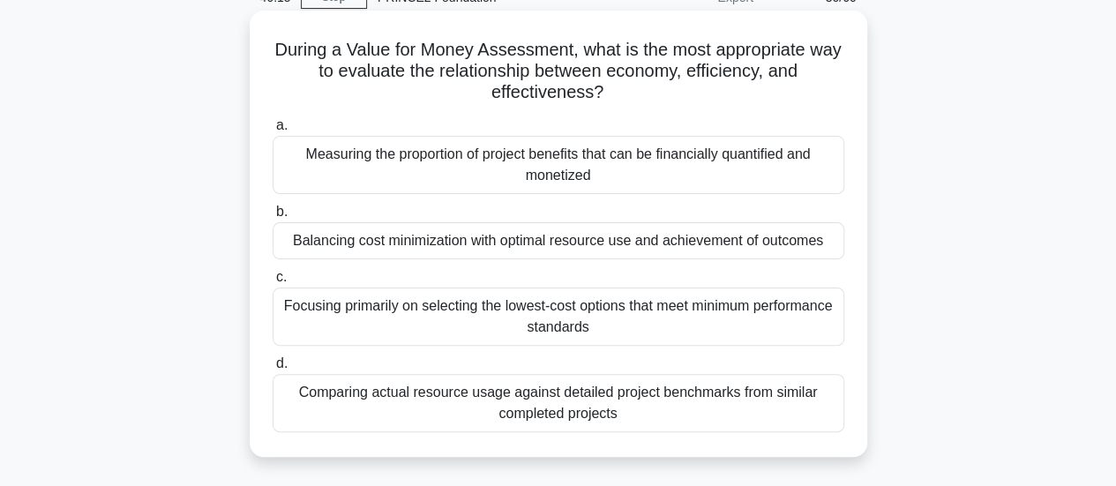
click at [540, 404] on div "Comparing actual resource usage against detailed project benchmarks from simila…" at bounding box center [558, 403] width 571 height 58
click at [273, 370] on input "d. Comparing actual resource usage against detailed project benchmarks from sim…" at bounding box center [273, 363] width 0 height 11
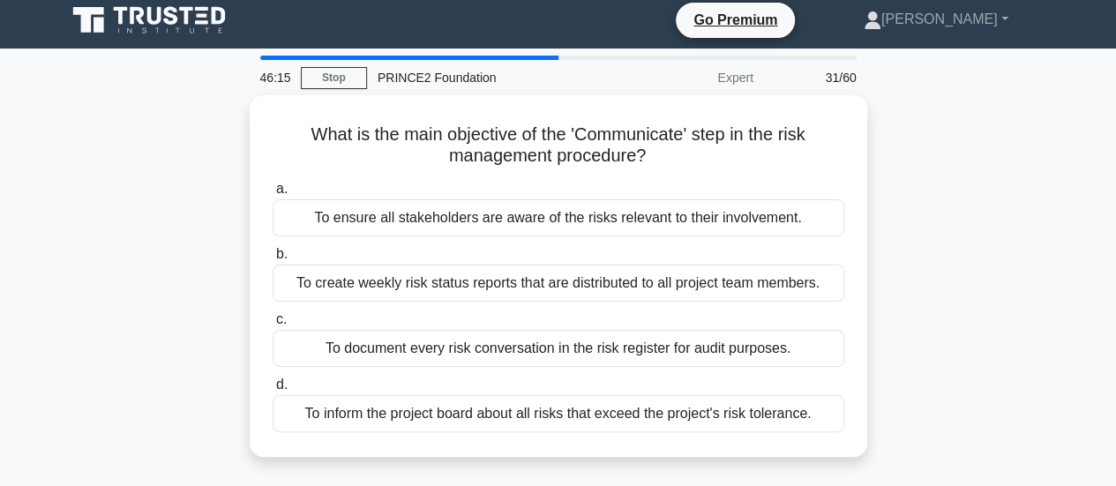
scroll to position [0, 0]
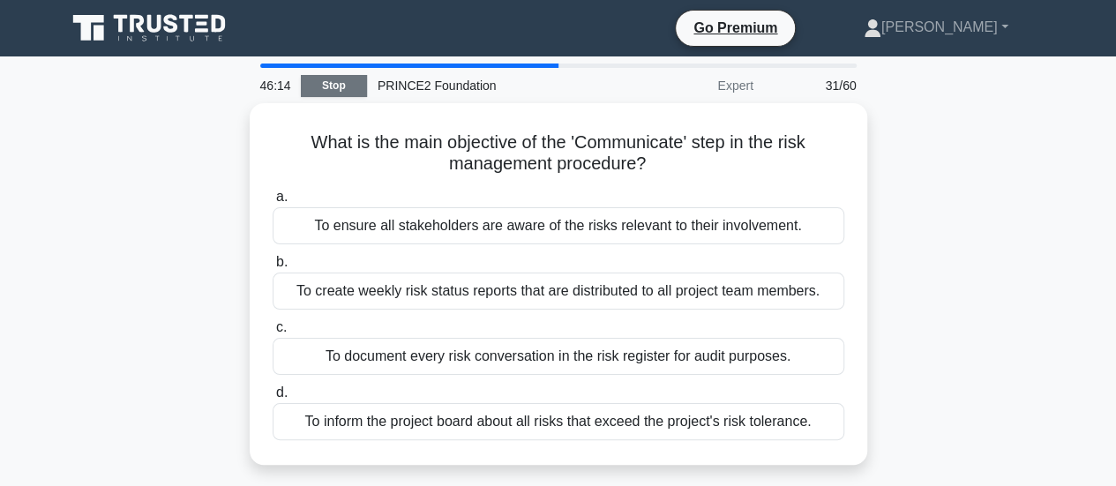
click at [310, 90] on link "Stop" at bounding box center [334, 86] width 66 height 22
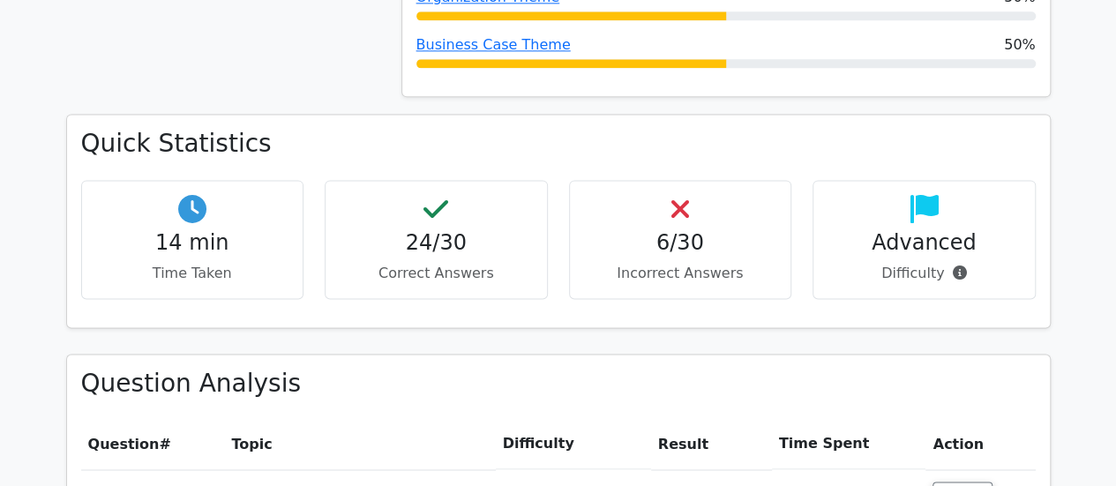
scroll to position [1323, 0]
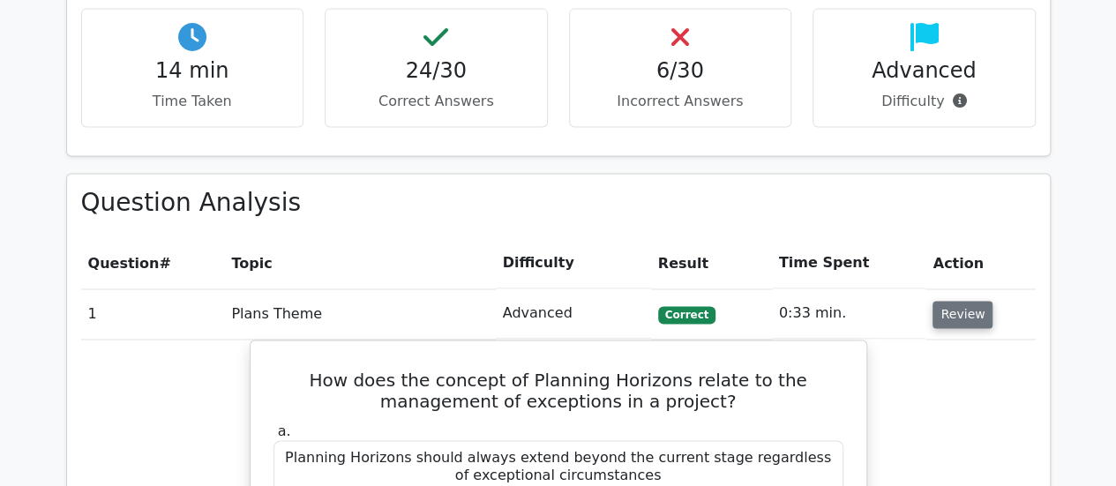
click at [960, 301] on button "Review" at bounding box center [962, 314] width 60 height 27
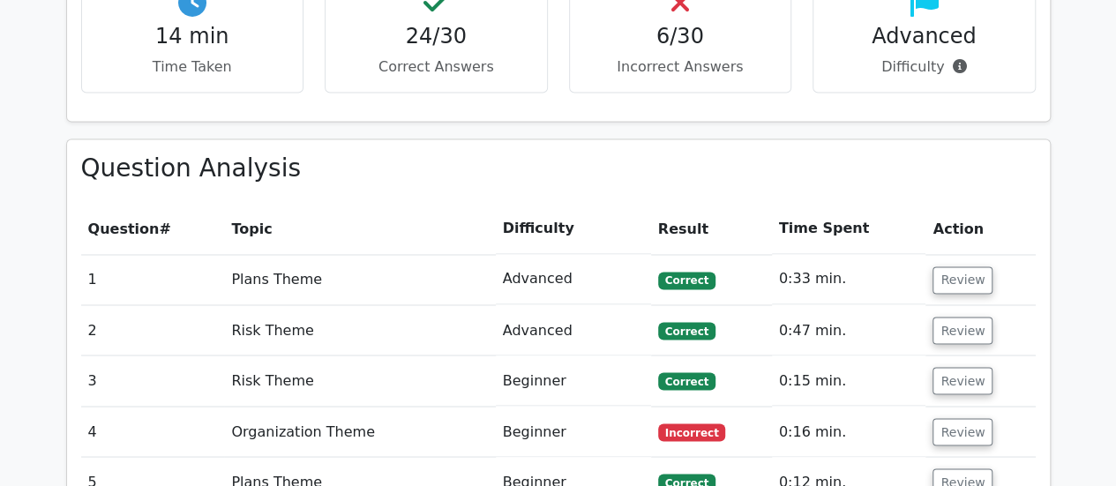
scroll to position [1411, 0]
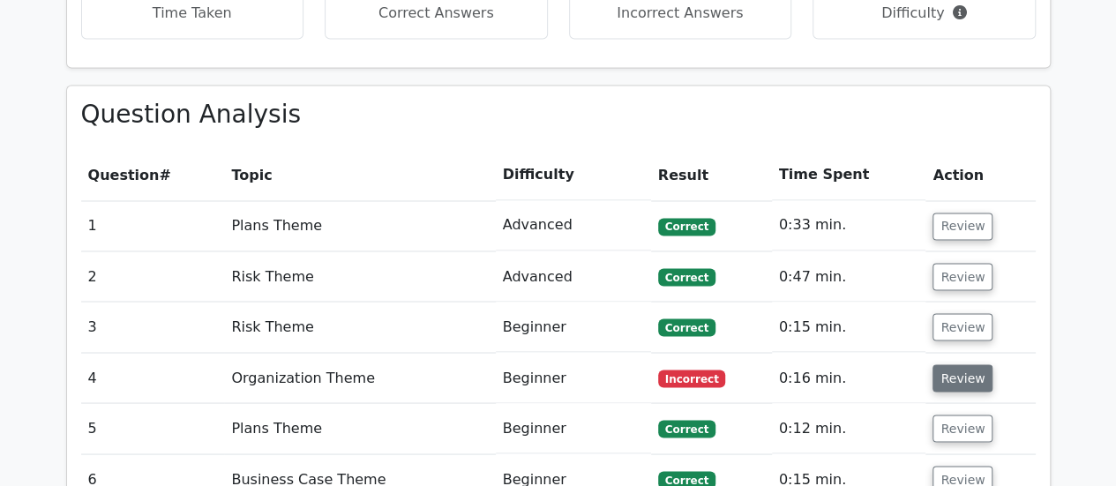
click at [946, 364] on button "Review" at bounding box center [962, 377] width 60 height 27
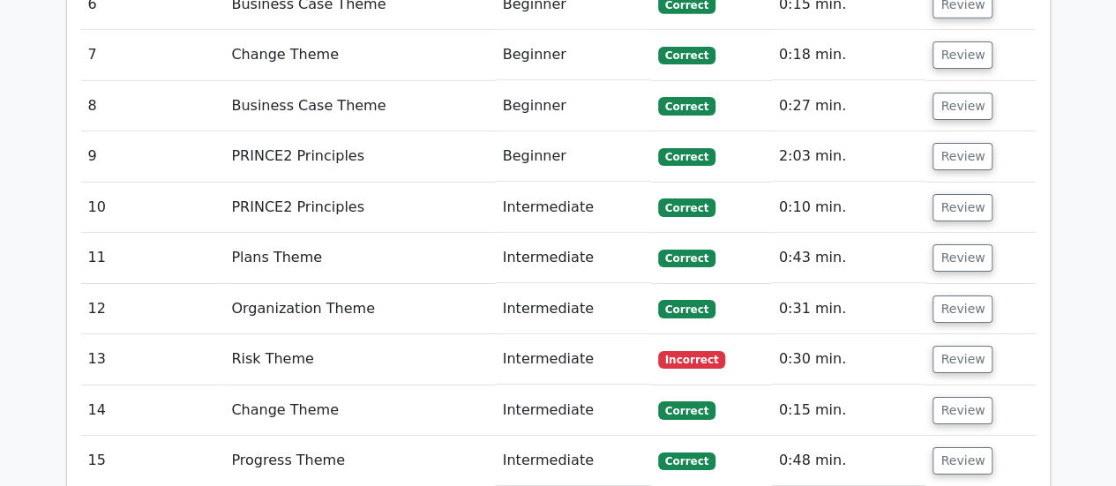
scroll to position [2910, 0]
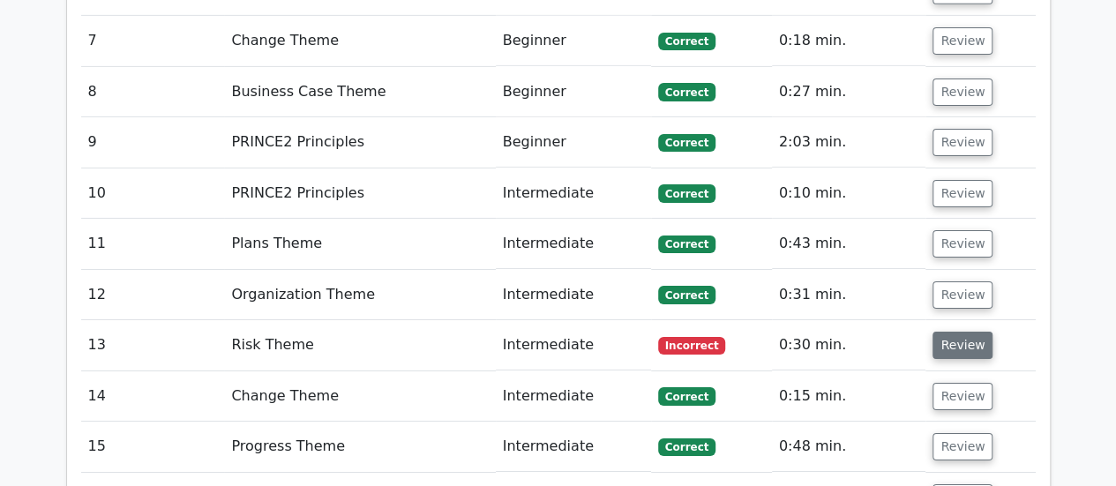
click at [965, 332] on button "Review" at bounding box center [962, 345] width 60 height 27
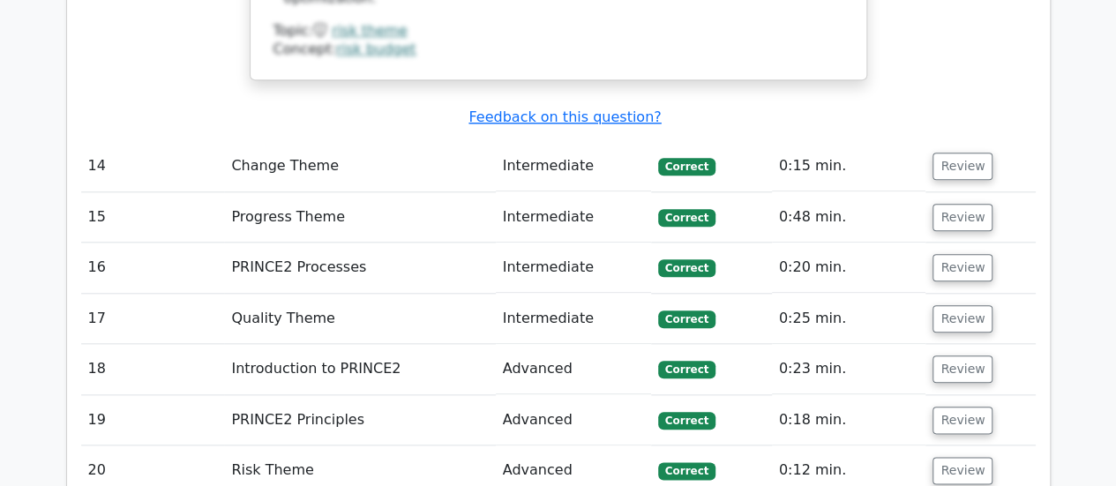
scroll to position [4321, 0]
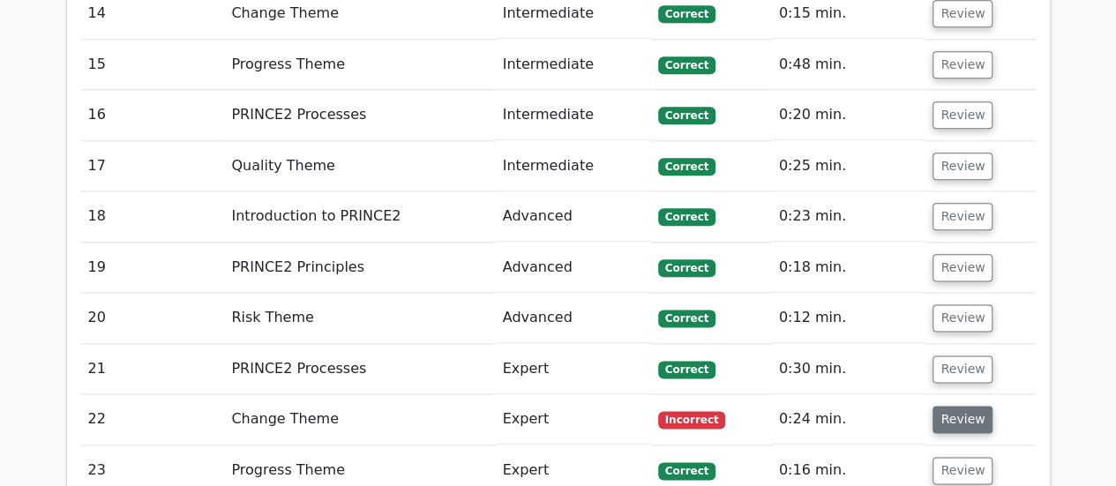
click at [952, 406] on button "Review" at bounding box center [962, 419] width 60 height 27
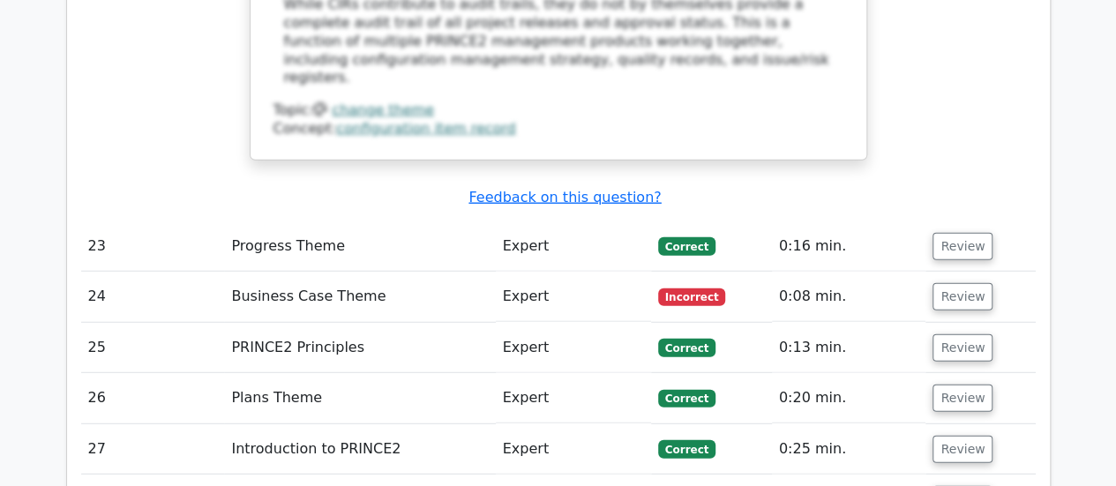
scroll to position [5292, 0]
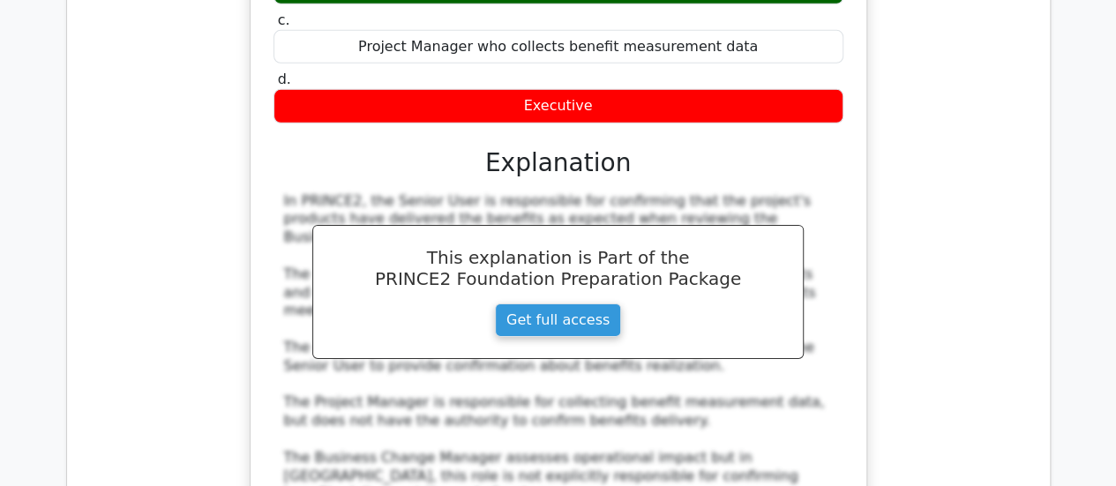
scroll to position [6262, 0]
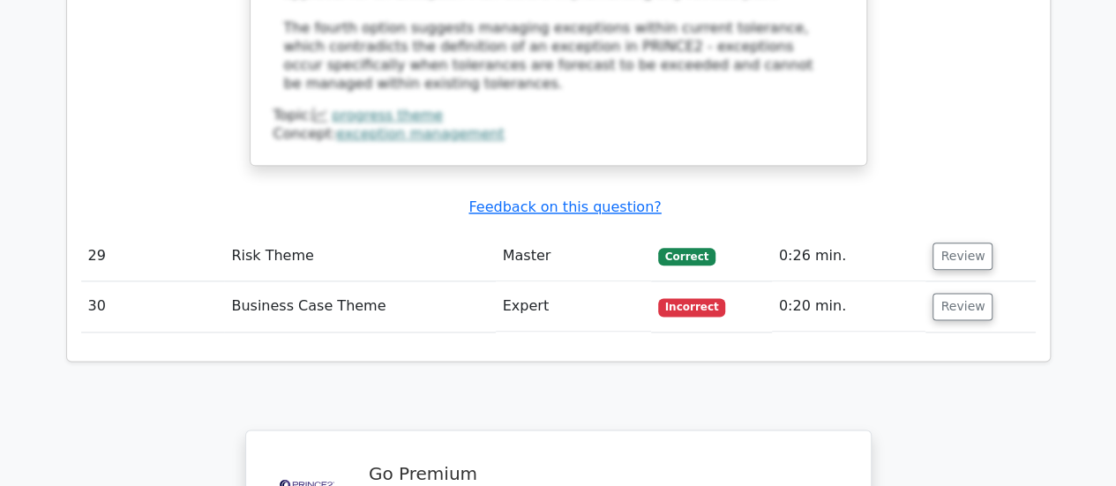
scroll to position [7408, 0]
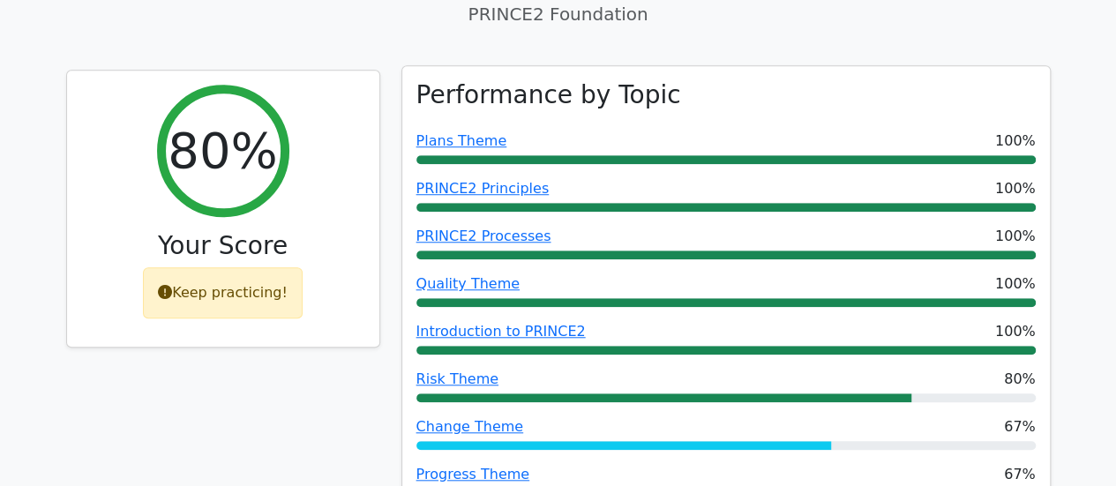
scroll to position [794, 0]
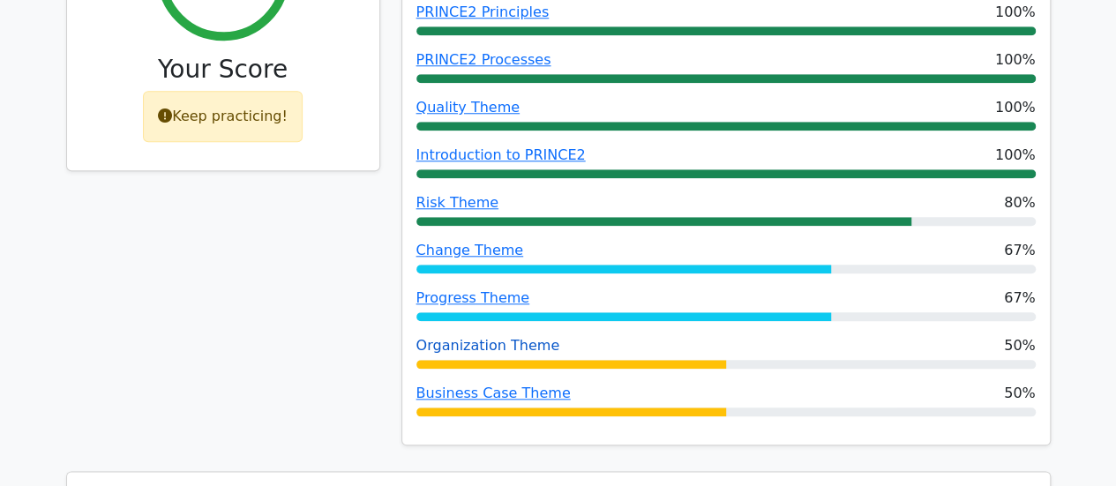
drag, startPoint x: 444, startPoint y: 314, endPoint x: 437, endPoint y: 306, distance: 10.6
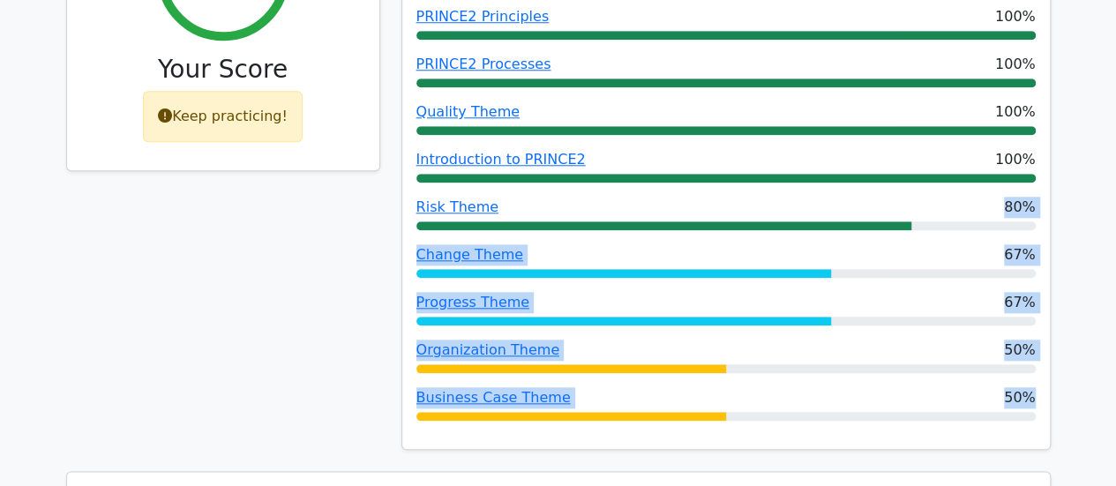
drag, startPoint x: 1128, startPoint y: 4, endPoint x: 1128, endPoint y: 320, distance: 315.7
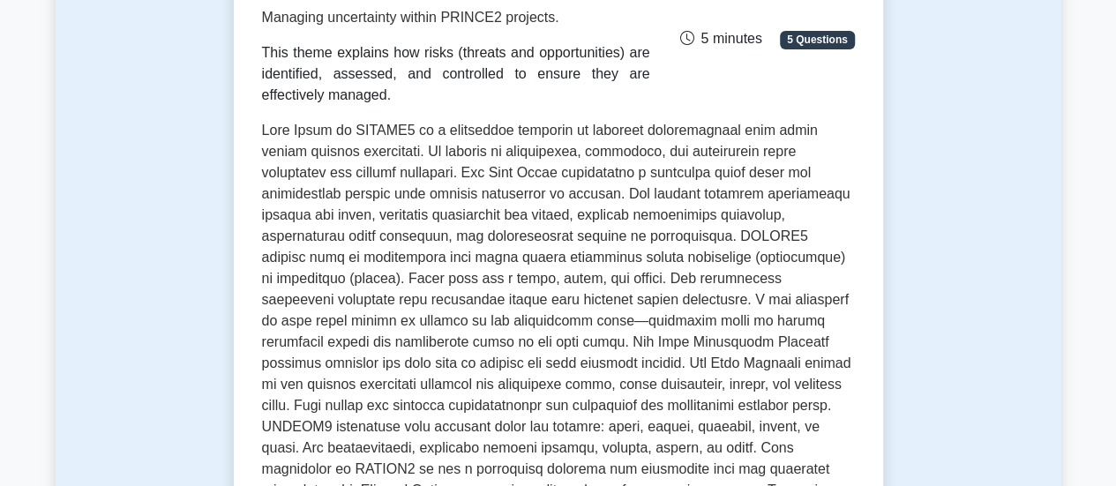
scroll to position [282, 0]
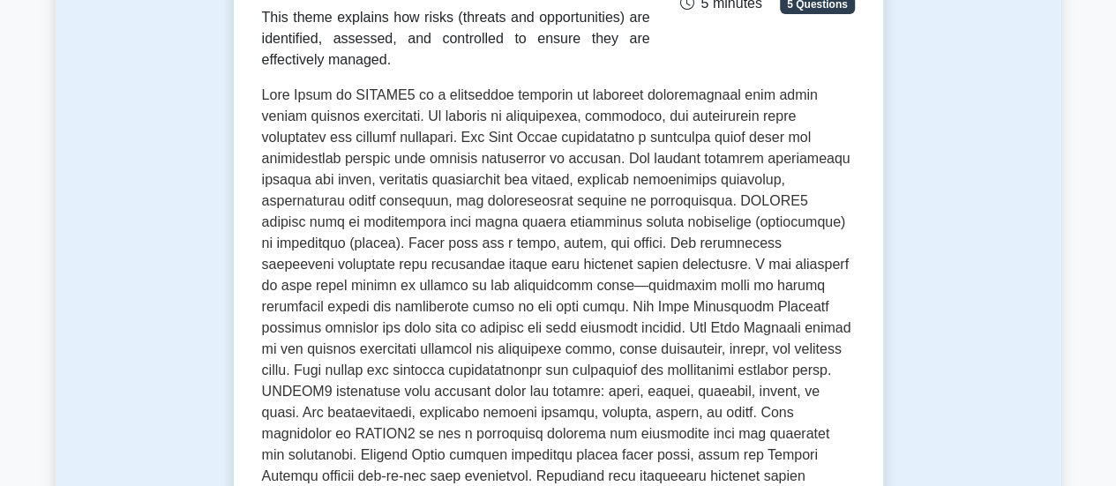
drag, startPoint x: 0, startPoint y: 164, endPoint x: 26, endPoint y: 505, distance: 342.3
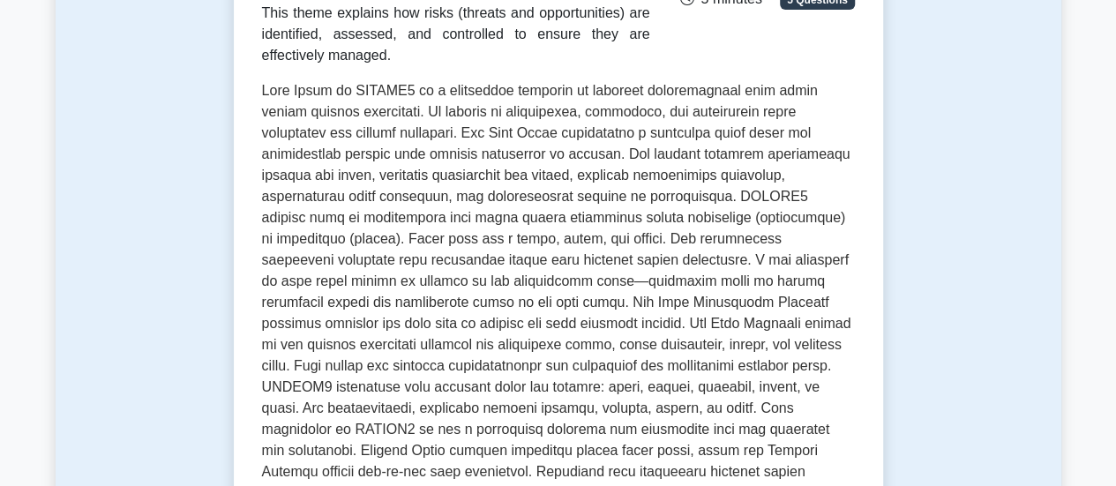
drag, startPoint x: 570, startPoint y: 463, endPoint x: 485, endPoint y: 231, distance: 246.9
click at [485, 231] on p at bounding box center [558, 316] width 593 height 473
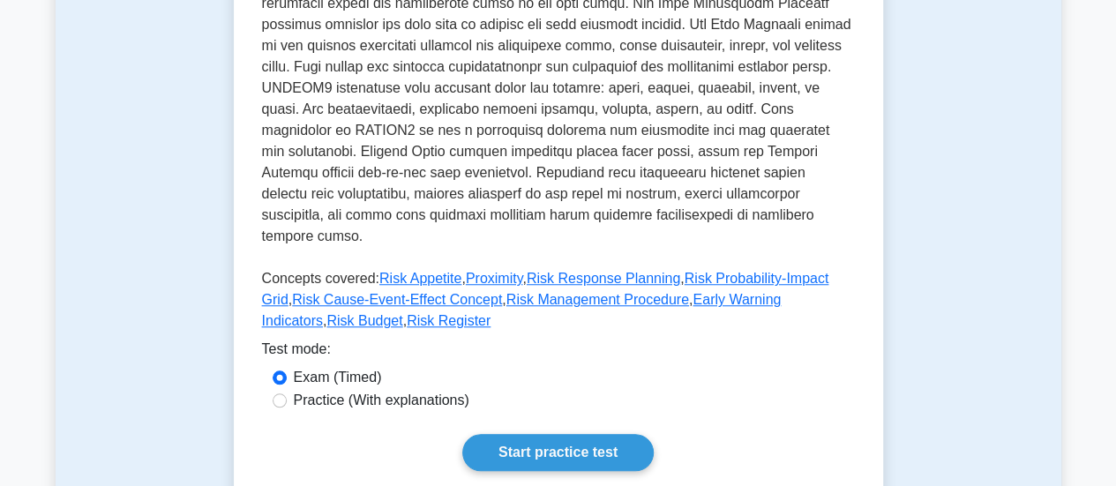
scroll to position [635, 0]
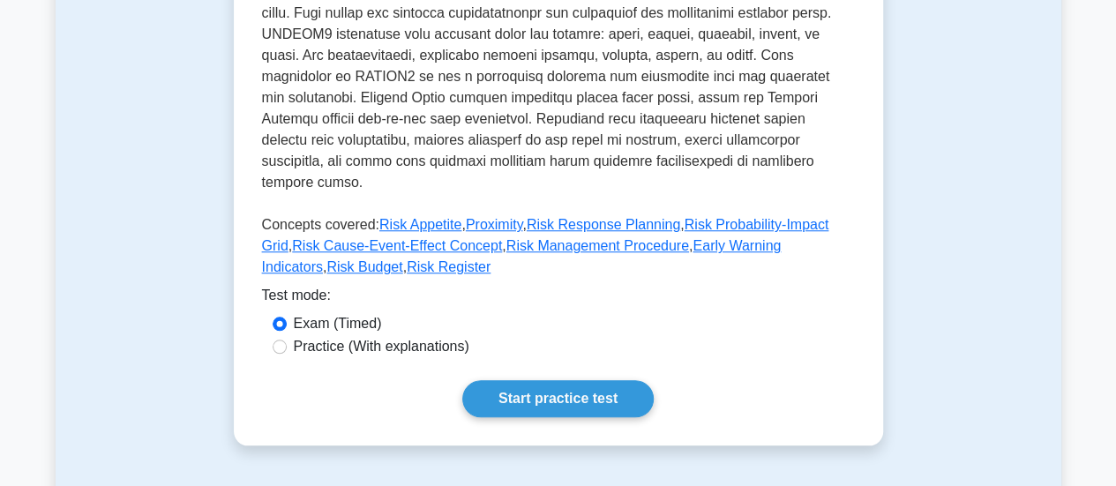
click at [386, 336] on label "Practice (With explanations)" at bounding box center [382, 346] width 176 height 21
click at [287, 340] on input "Practice (With explanations)" at bounding box center [280, 347] width 14 height 14
radio input "true"
click at [506, 380] on link "Start practice test" at bounding box center [557, 398] width 191 height 37
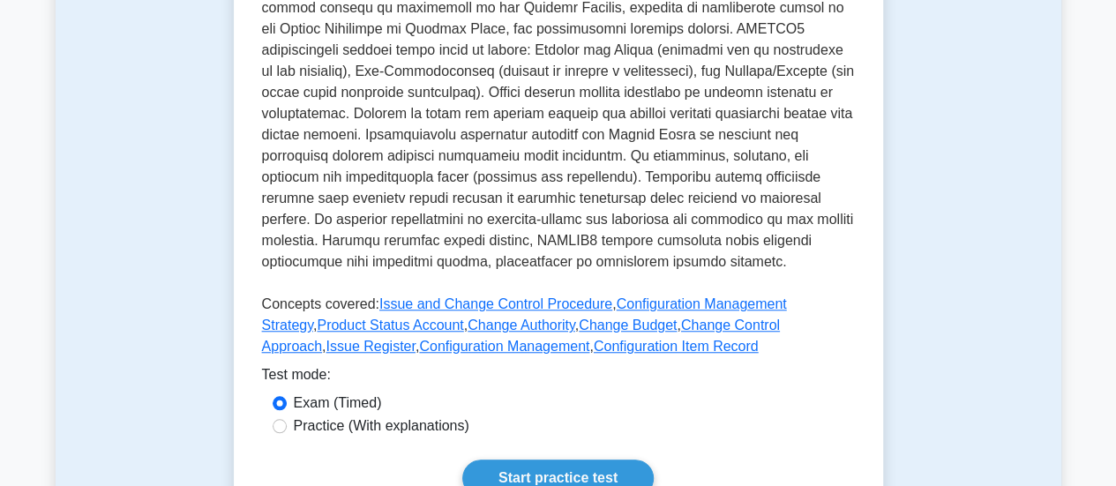
scroll to position [600, 0]
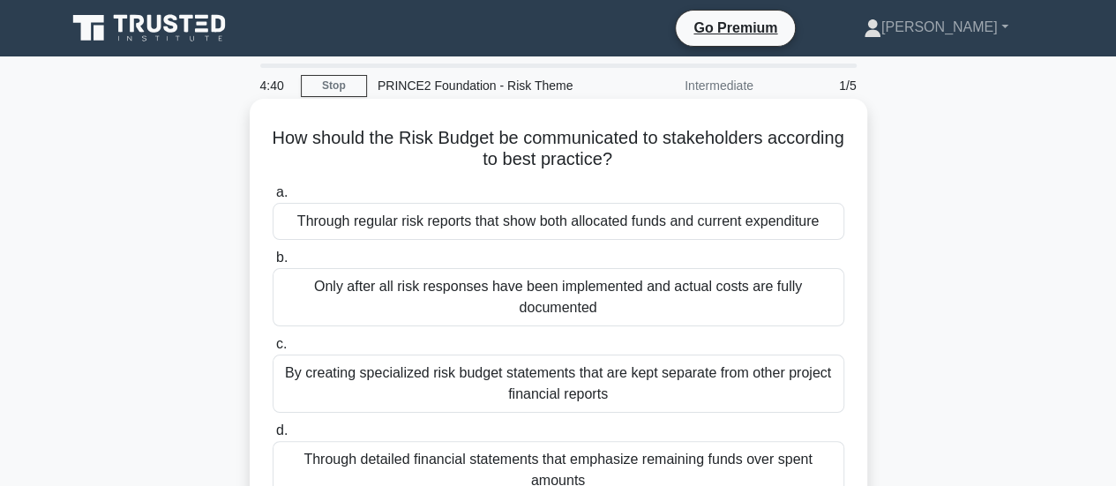
click at [499, 389] on div "By creating specialized risk budget statements that are kept separate from othe…" at bounding box center [558, 384] width 571 height 58
click at [273, 350] on input "c. By creating specialized risk budget statements that are kept separate from o…" at bounding box center [273, 344] width 0 height 11
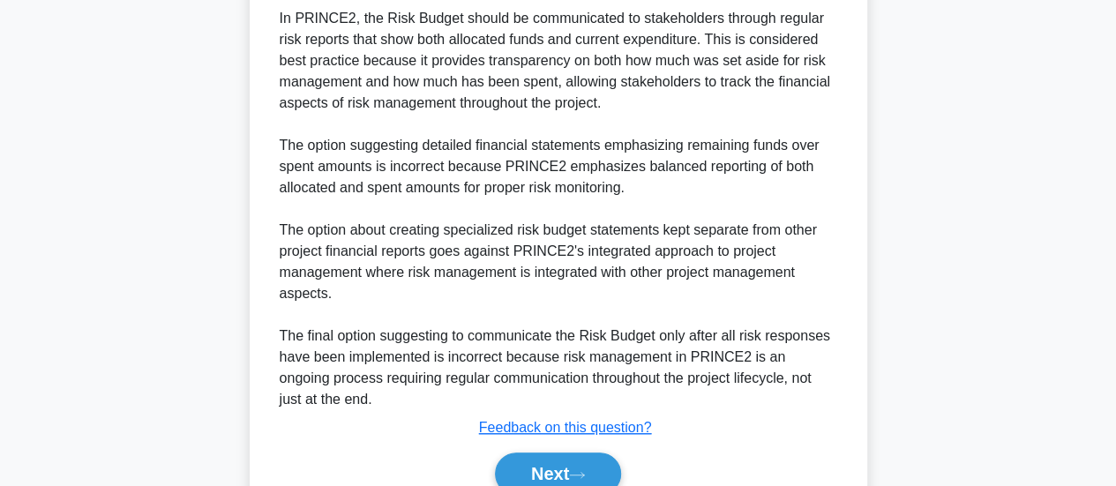
scroll to position [568, 0]
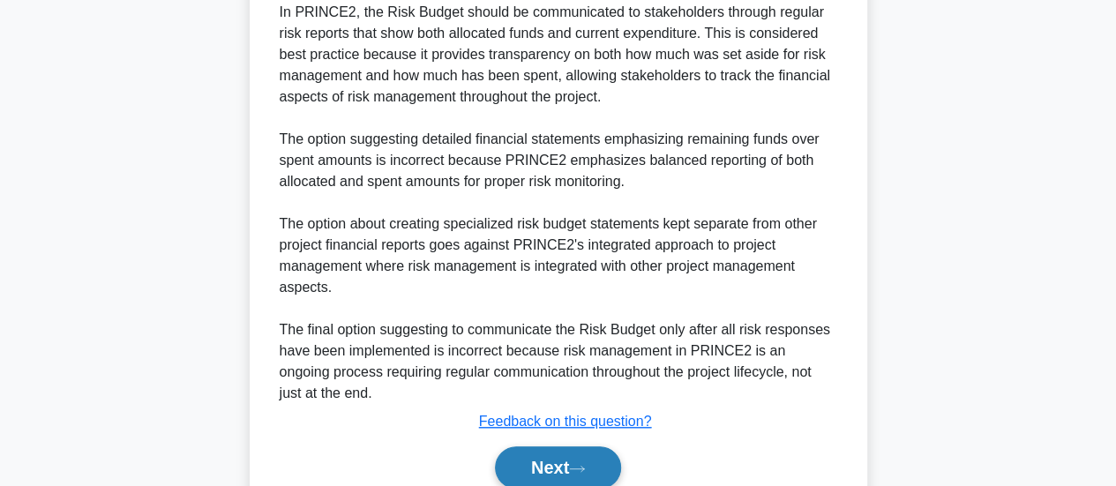
click at [573, 459] on button "Next" at bounding box center [558, 467] width 126 height 42
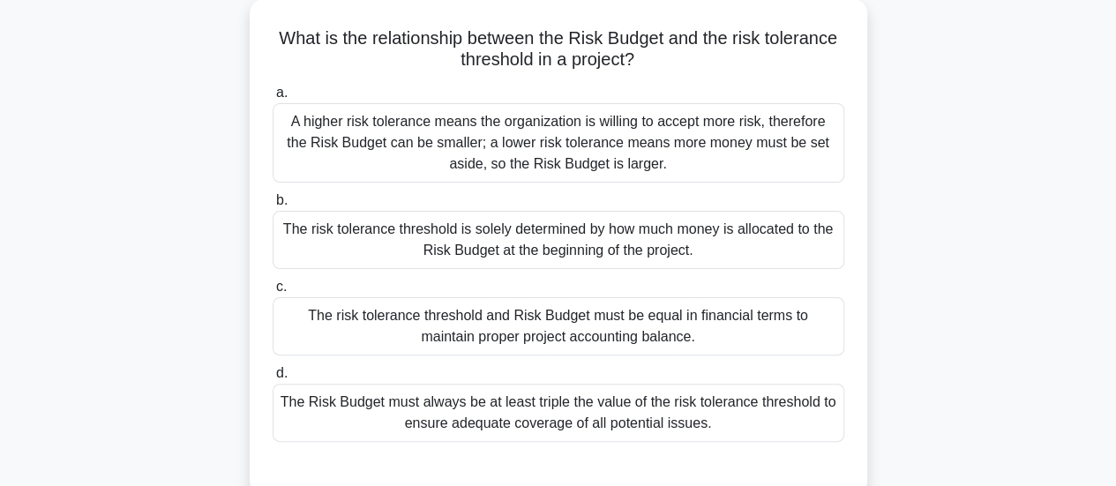
scroll to position [109, 0]
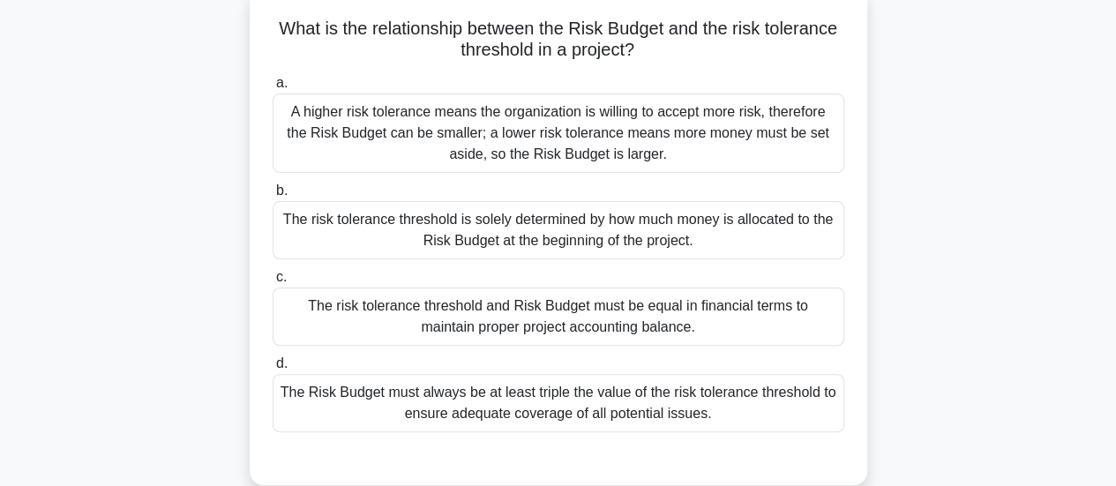
click at [614, 130] on div "A higher risk tolerance means the organization is willing to accept more risk, …" at bounding box center [558, 132] width 571 height 79
click at [273, 89] on input "a. A higher risk tolerance means the organization is willing to accept more ris…" at bounding box center [273, 83] width 0 height 11
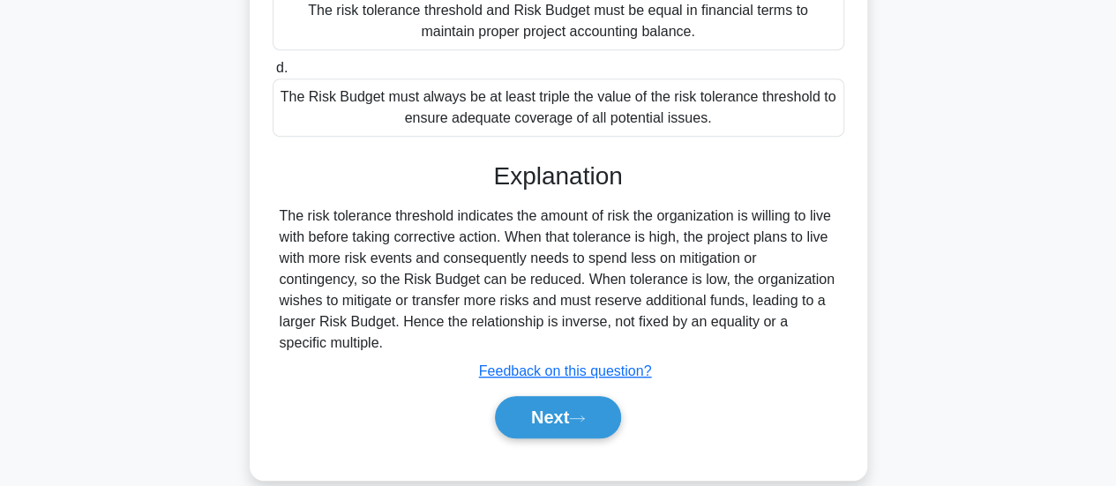
scroll to position [415, 0]
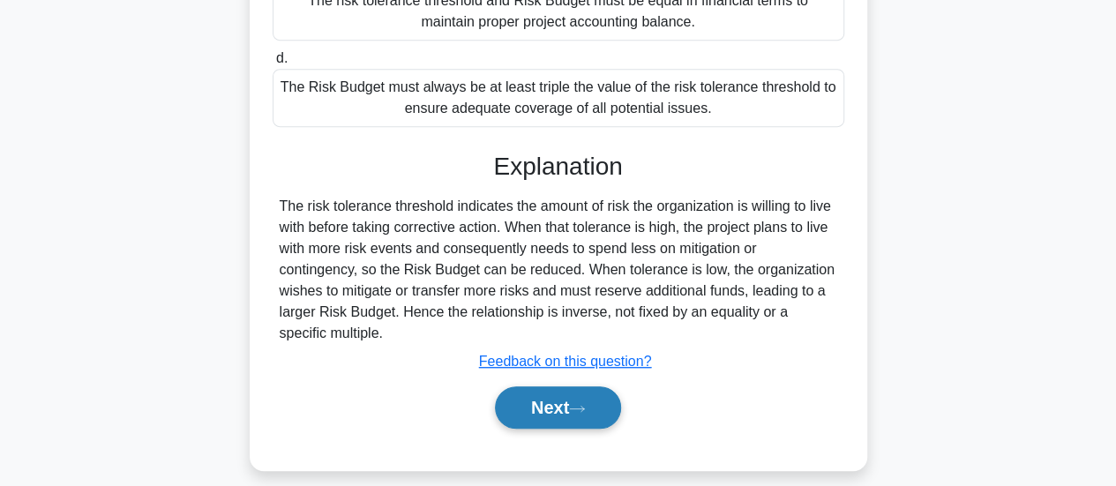
click at [559, 409] on button "Next" at bounding box center [558, 407] width 126 height 42
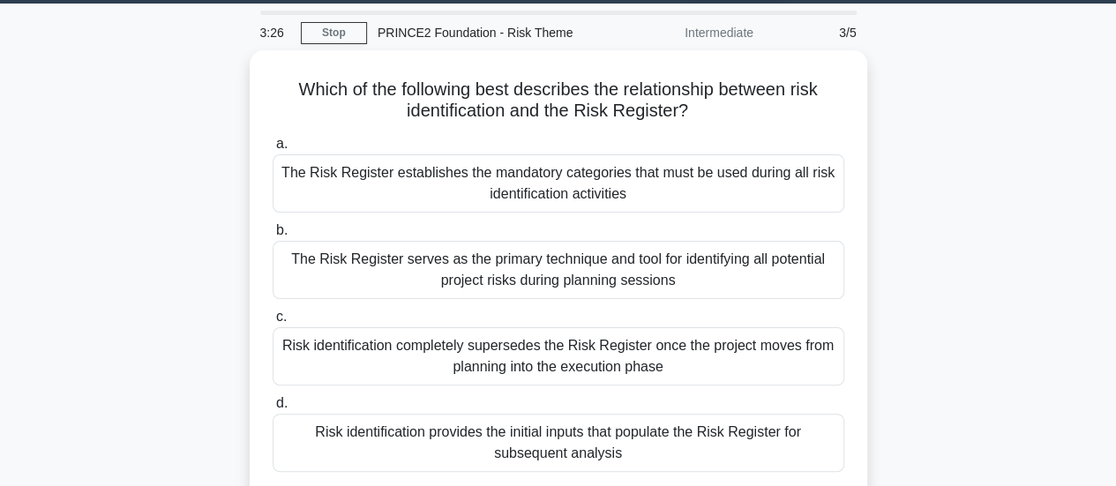
scroll to position [54, 0]
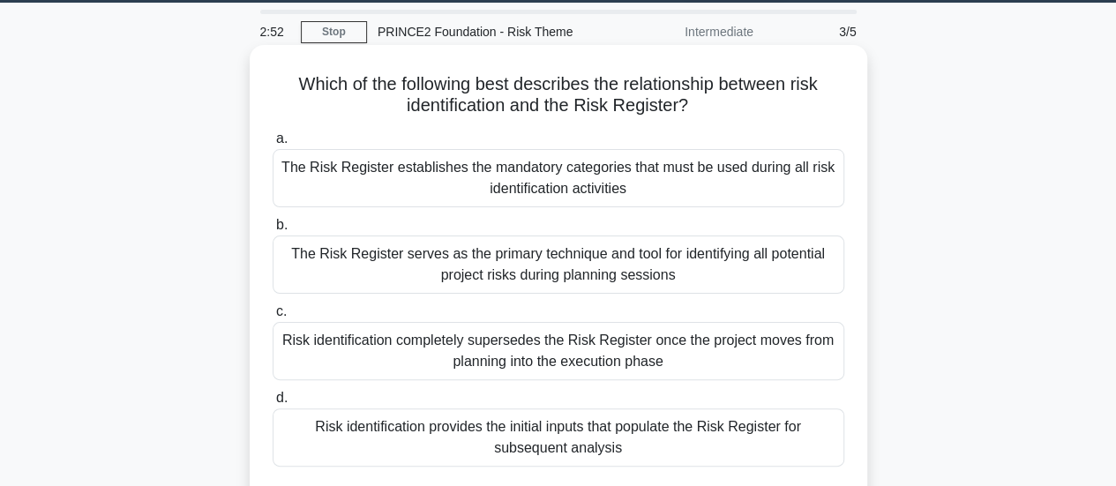
click at [681, 451] on div "Risk identification provides the initial inputs that populate the Risk Register…" at bounding box center [558, 437] width 571 height 58
click at [273, 404] on input "d. Risk identification provides the initial inputs that populate the Risk Regis…" at bounding box center [273, 397] width 0 height 11
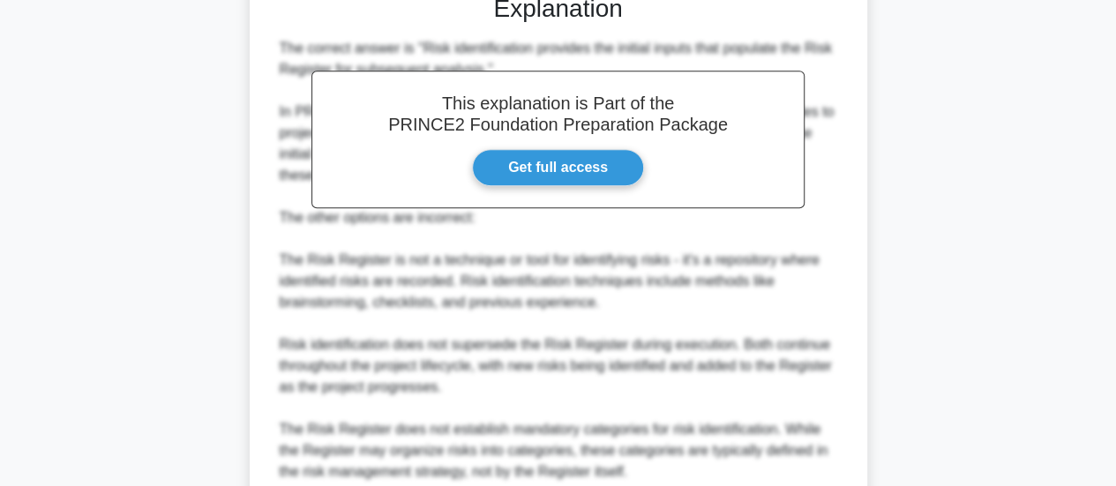
scroll to position [705, 0]
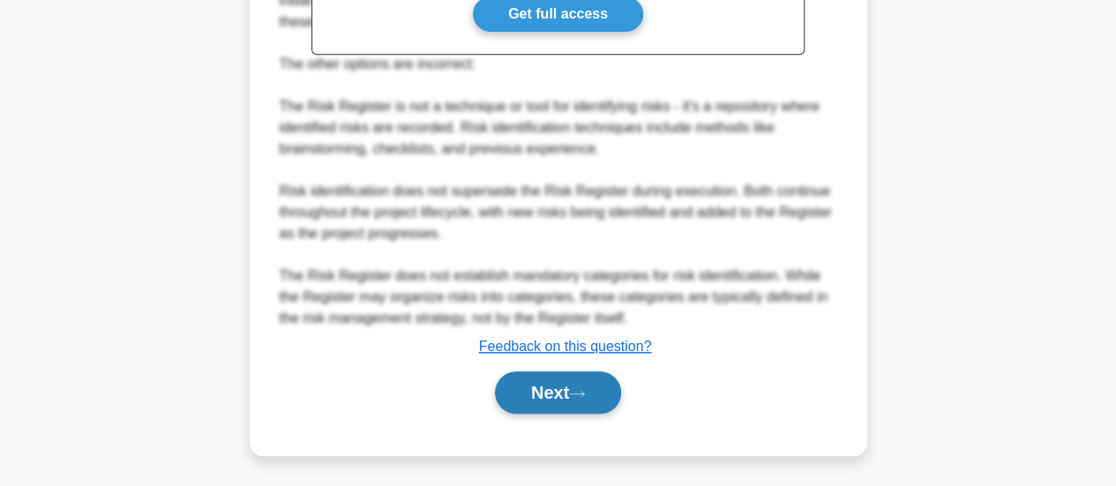
click at [528, 398] on button "Next" at bounding box center [558, 392] width 126 height 42
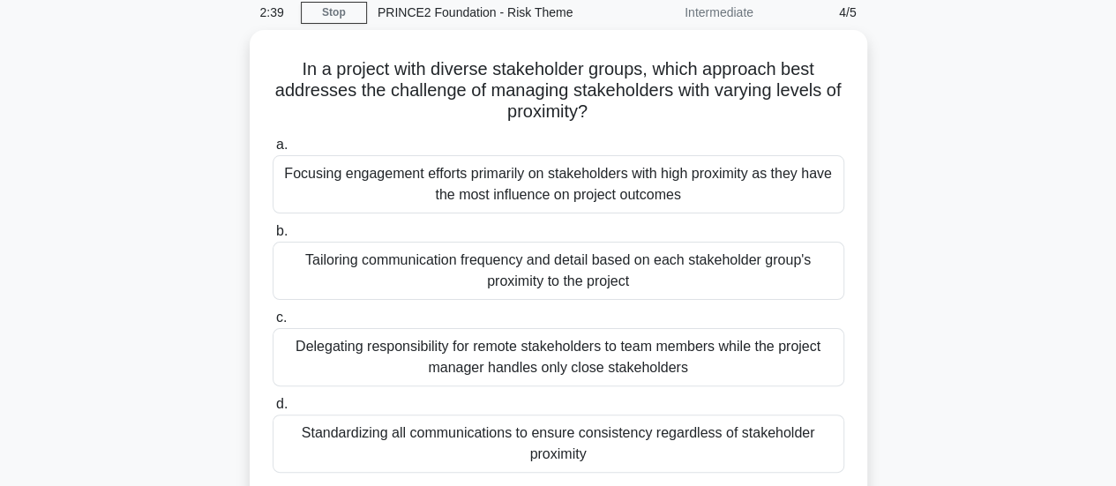
scroll to position [76, 0]
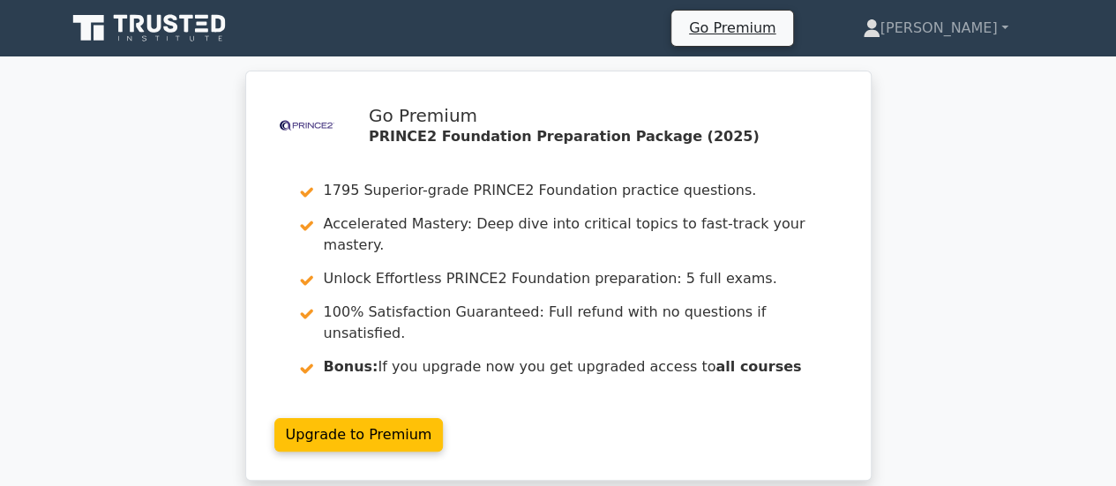
click at [154, 145] on div ".st0{fill-rule:evenodd;clip-rule:evenodd;fill:#000041;} .st1{fill-rule:evenodd;…" at bounding box center [558, 286] width 1116 height 431
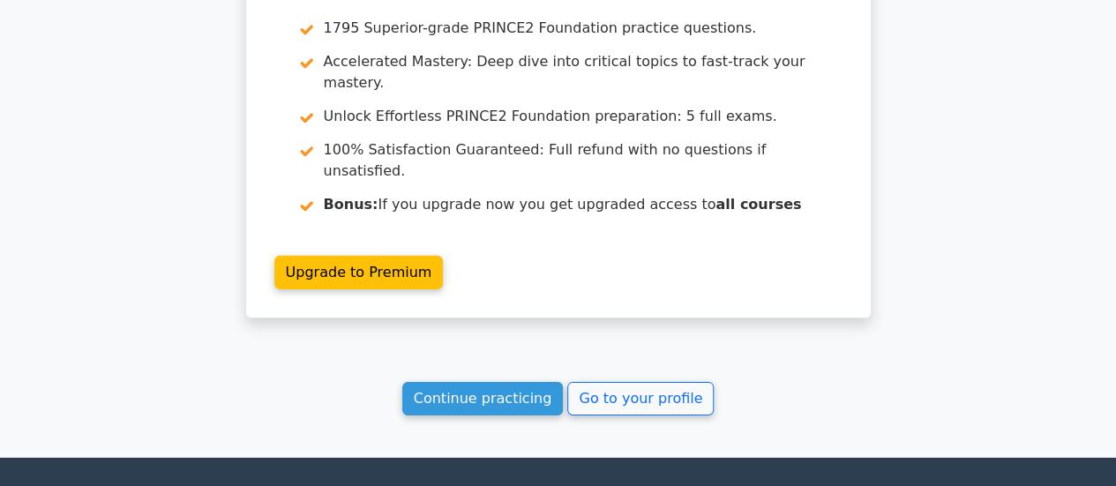
scroll to position [2692, 0]
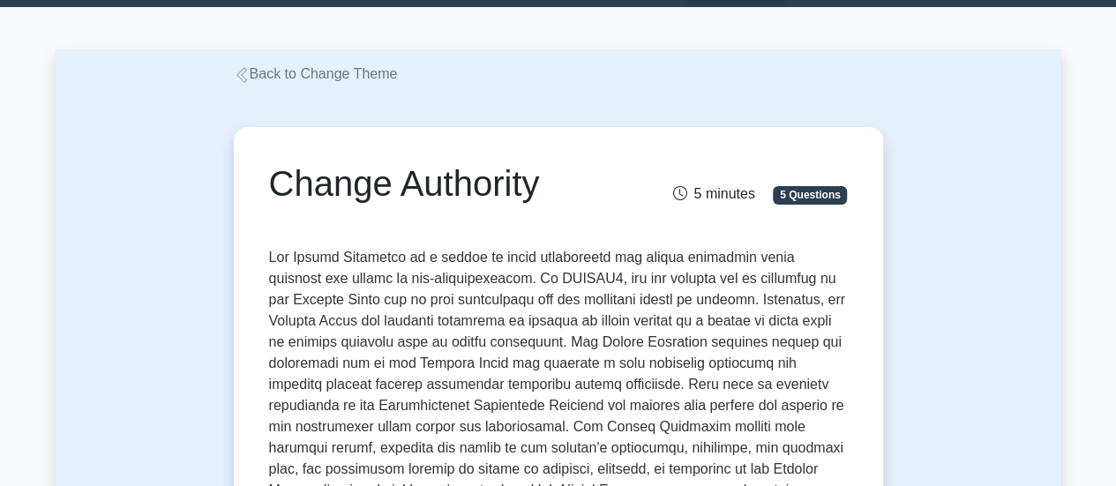
scroll to position [35, 0]
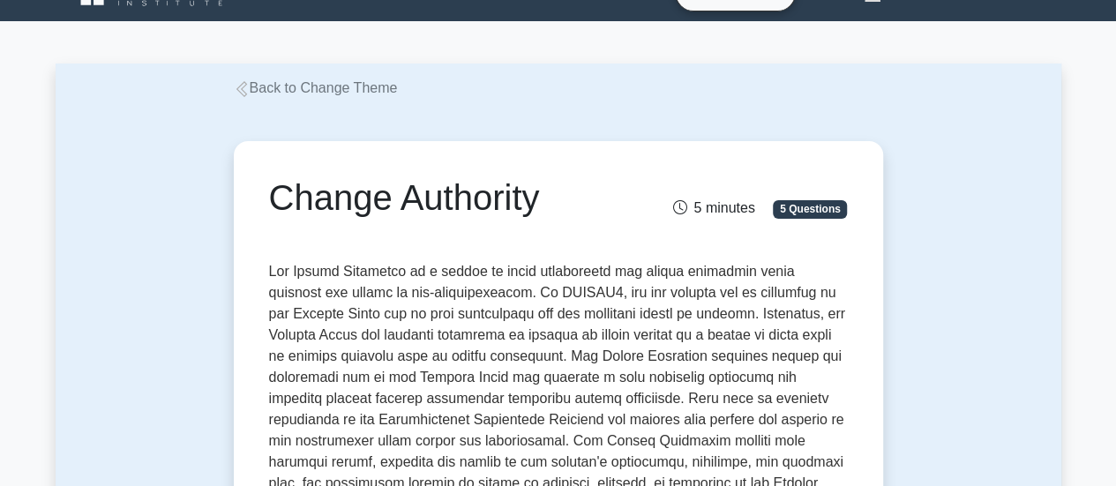
click at [287, 86] on link "Back to Change Theme" at bounding box center [316, 87] width 164 height 15
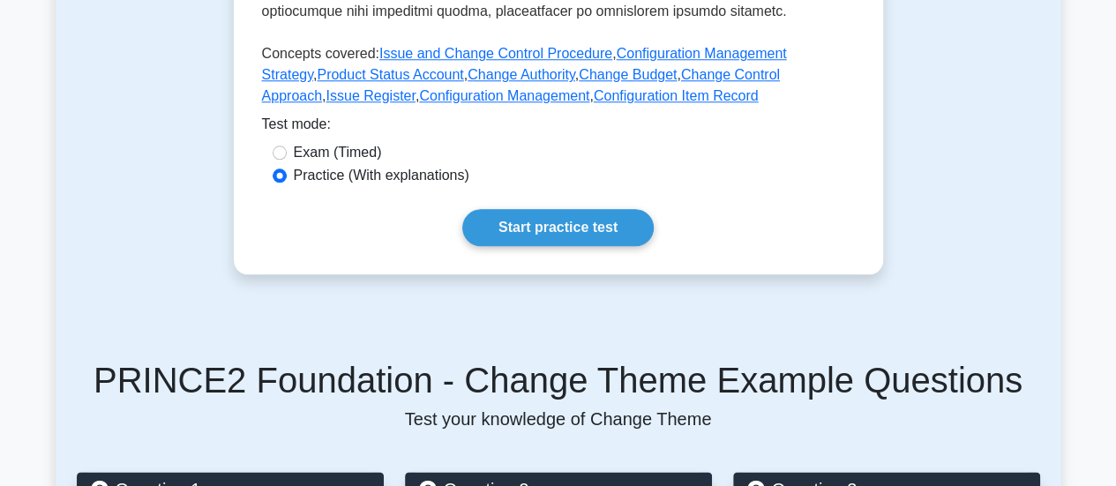
scroll to position [811, 0]
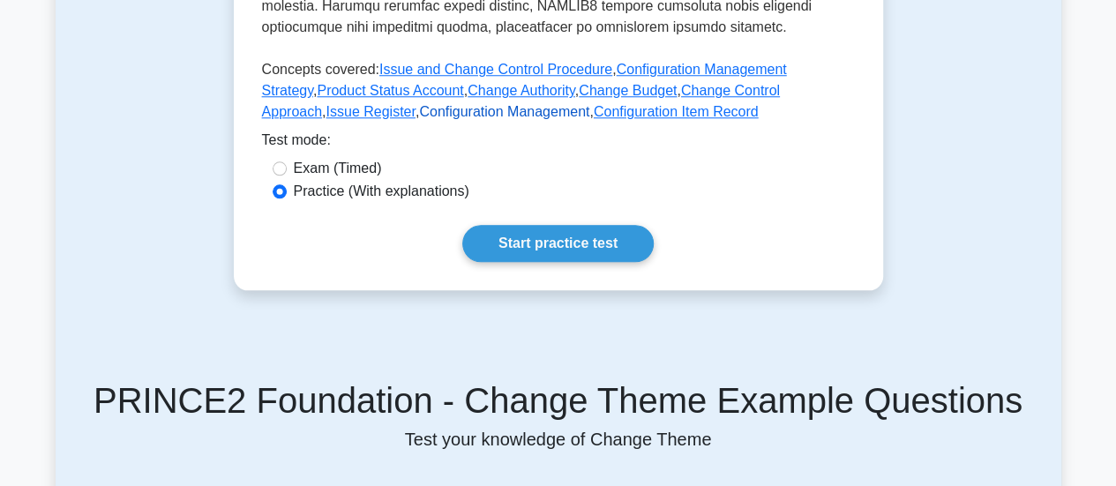
click at [419, 104] on link "Configuration Management" at bounding box center [504, 111] width 170 height 15
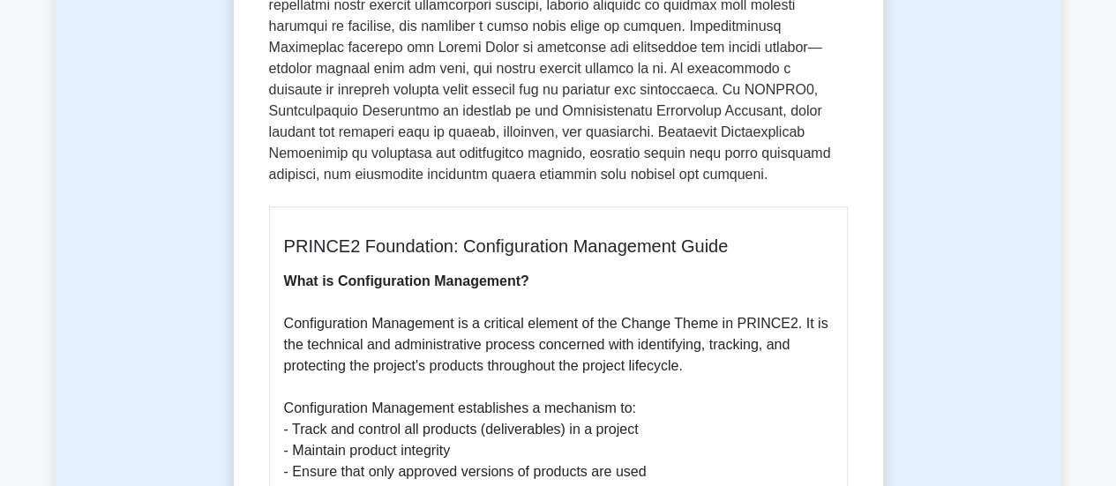
scroll to position [529, 0]
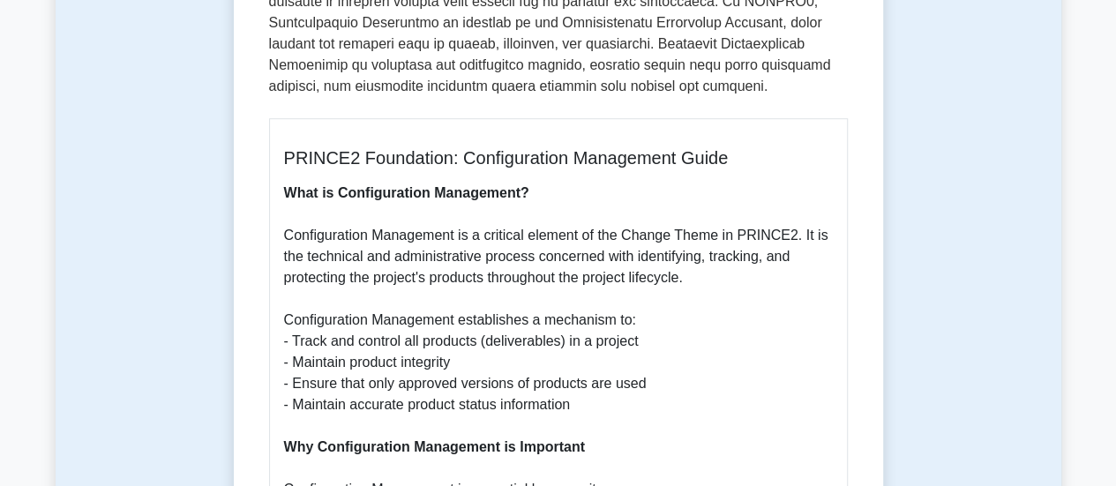
scroll to position [600, 0]
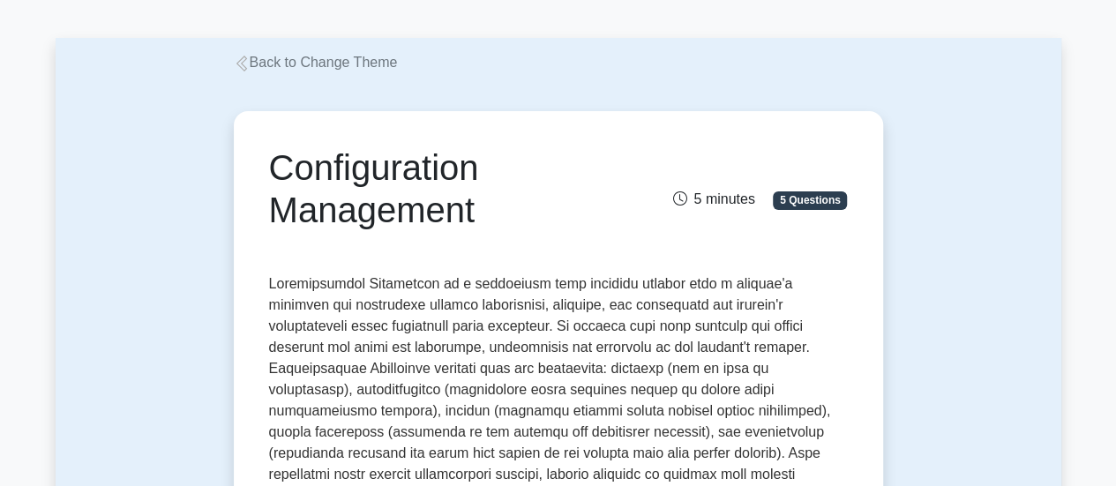
scroll to position [0, 0]
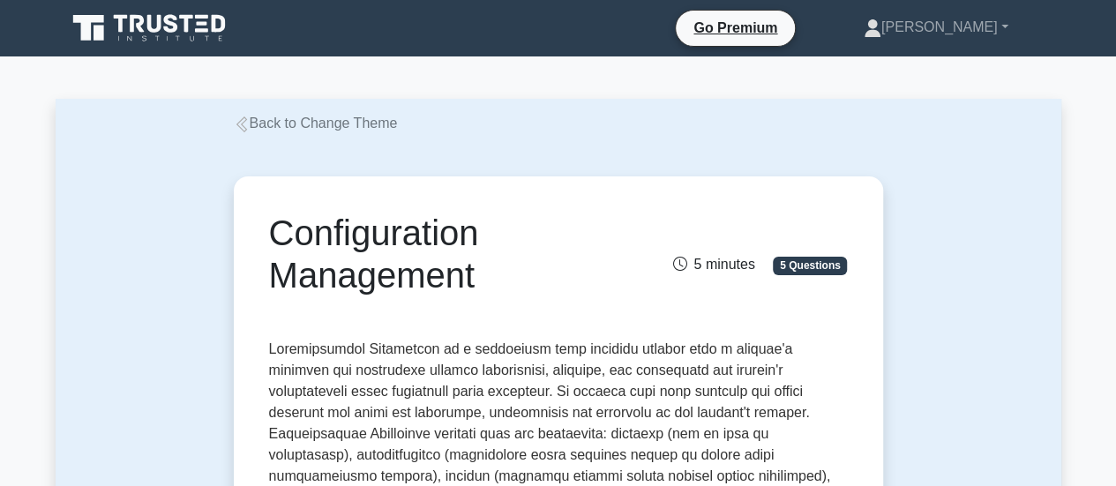
click at [276, 129] on link "Back to Change Theme" at bounding box center [316, 123] width 164 height 15
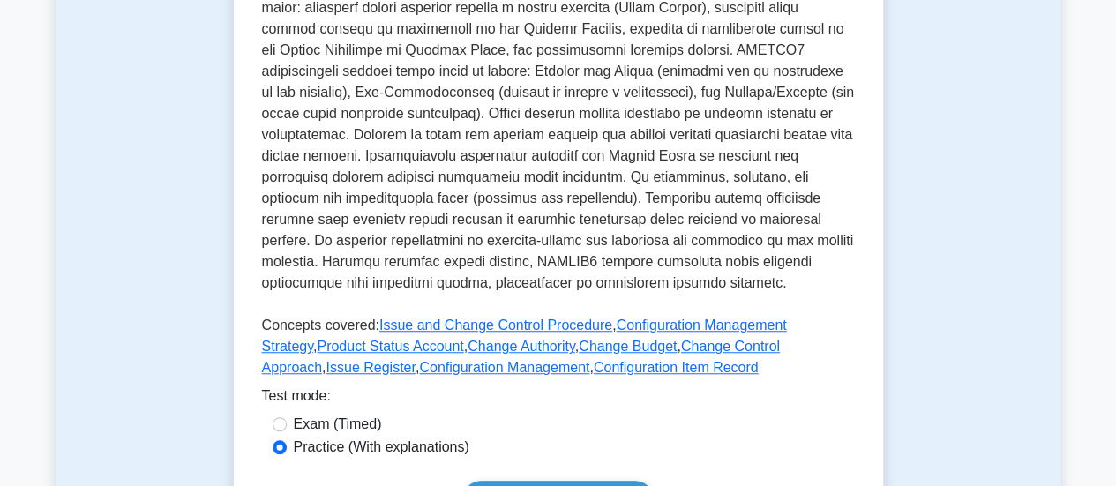
scroll to position [564, 0]
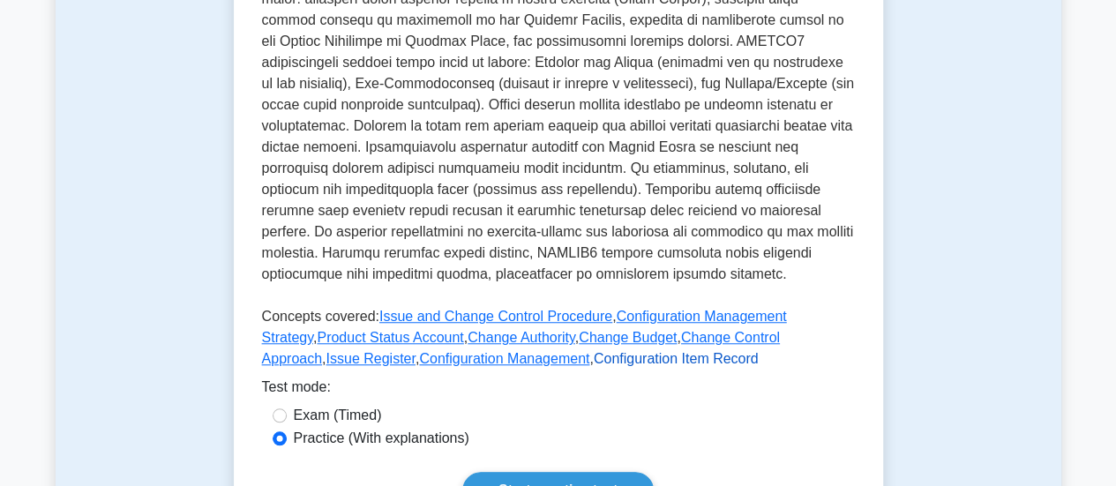
click at [594, 351] on link "Configuration Item Record" at bounding box center [676, 358] width 165 height 15
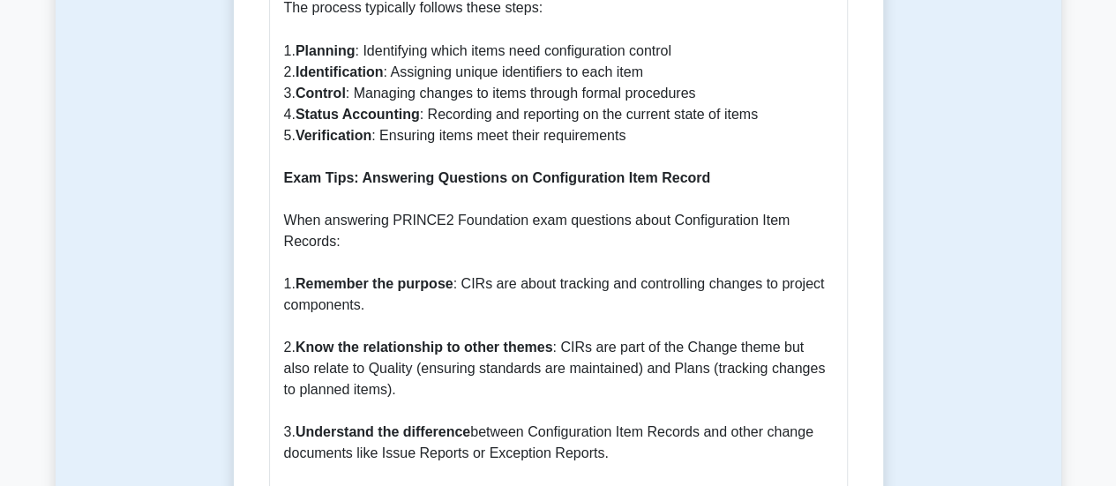
scroll to position [1658, 0]
